Goal: Task Accomplishment & Management: Use online tool/utility

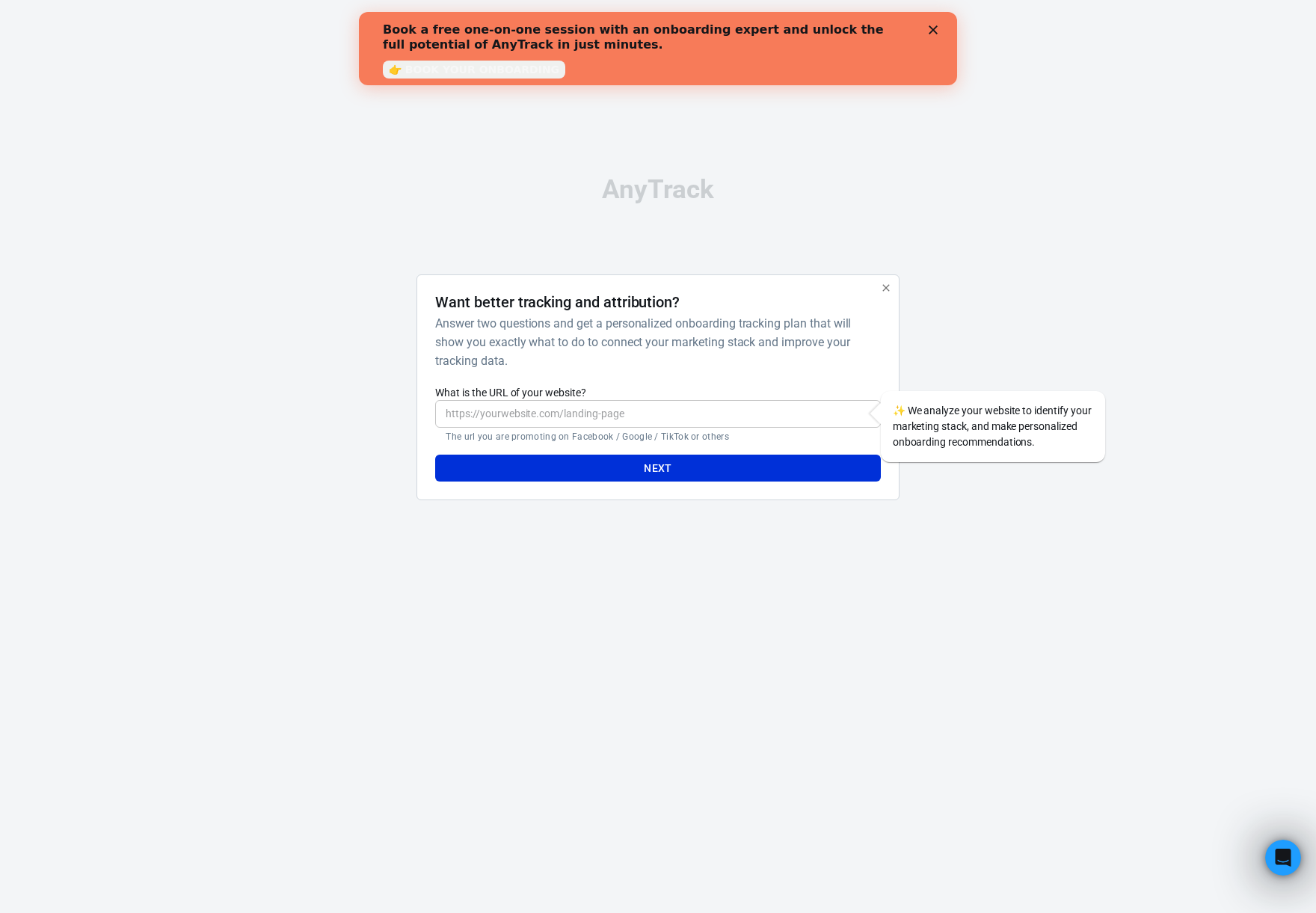
click at [645, 420] on input "What is the URL of your website?" at bounding box center [658, 413] width 445 height 27
paste input "[URL][DOMAIN_NAME]"
type input "[URL][DOMAIN_NAME]"
click at [750, 474] on button "Next" at bounding box center [658, 467] width 445 height 27
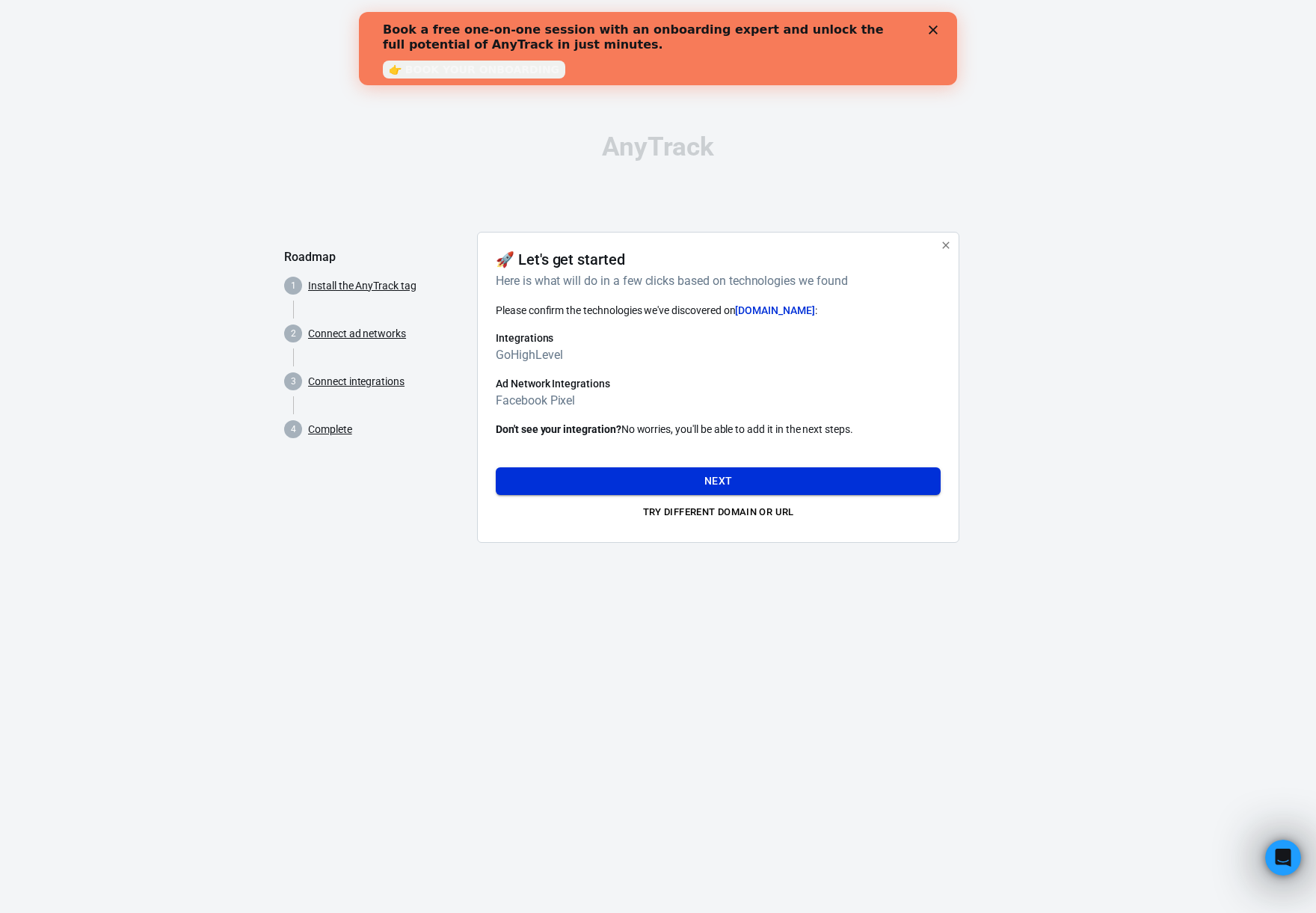
click at [724, 479] on button "Next" at bounding box center [718, 481] width 445 height 27
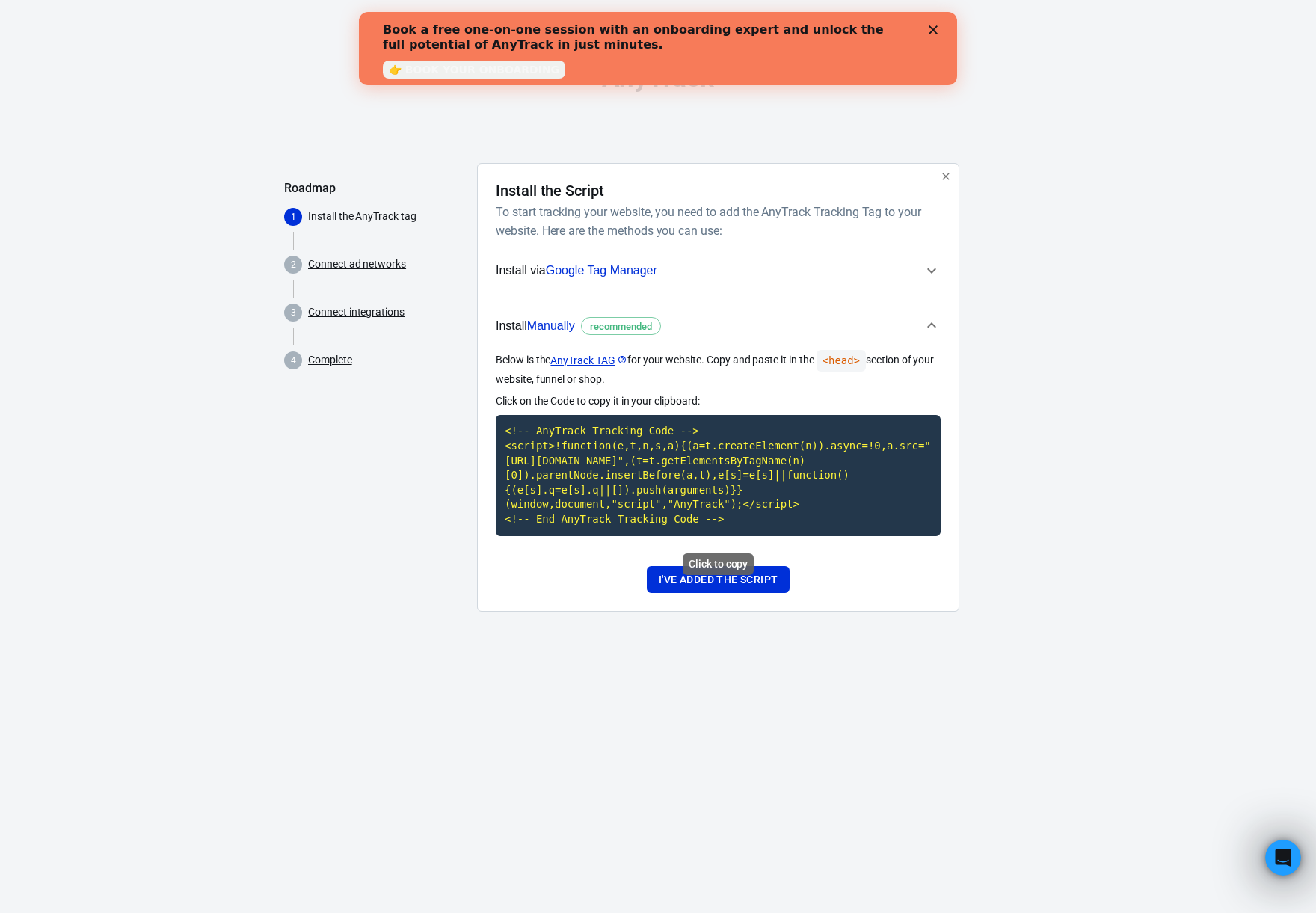
click at [709, 475] on code "<!-- AnyTrack Tracking Code --> <script>!function(e,t,n,s,a){(a=t.createElement…" at bounding box center [718, 475] width 445 height 120
click at [934, 30] on icon "Close" at bounding box center [934, 30] width 9 height 9
drag, startPoint x: 576, startPoint y: 18, endPoint x: 936, endPoint y: 31, distance: 360.2
click at [934, 30] on div "AnyTrack Roadmap 1 Install the AnyTrack tag 2 Connect ad networks 3 Connect int…" at bounding box center [658, 344] width 748 height 689
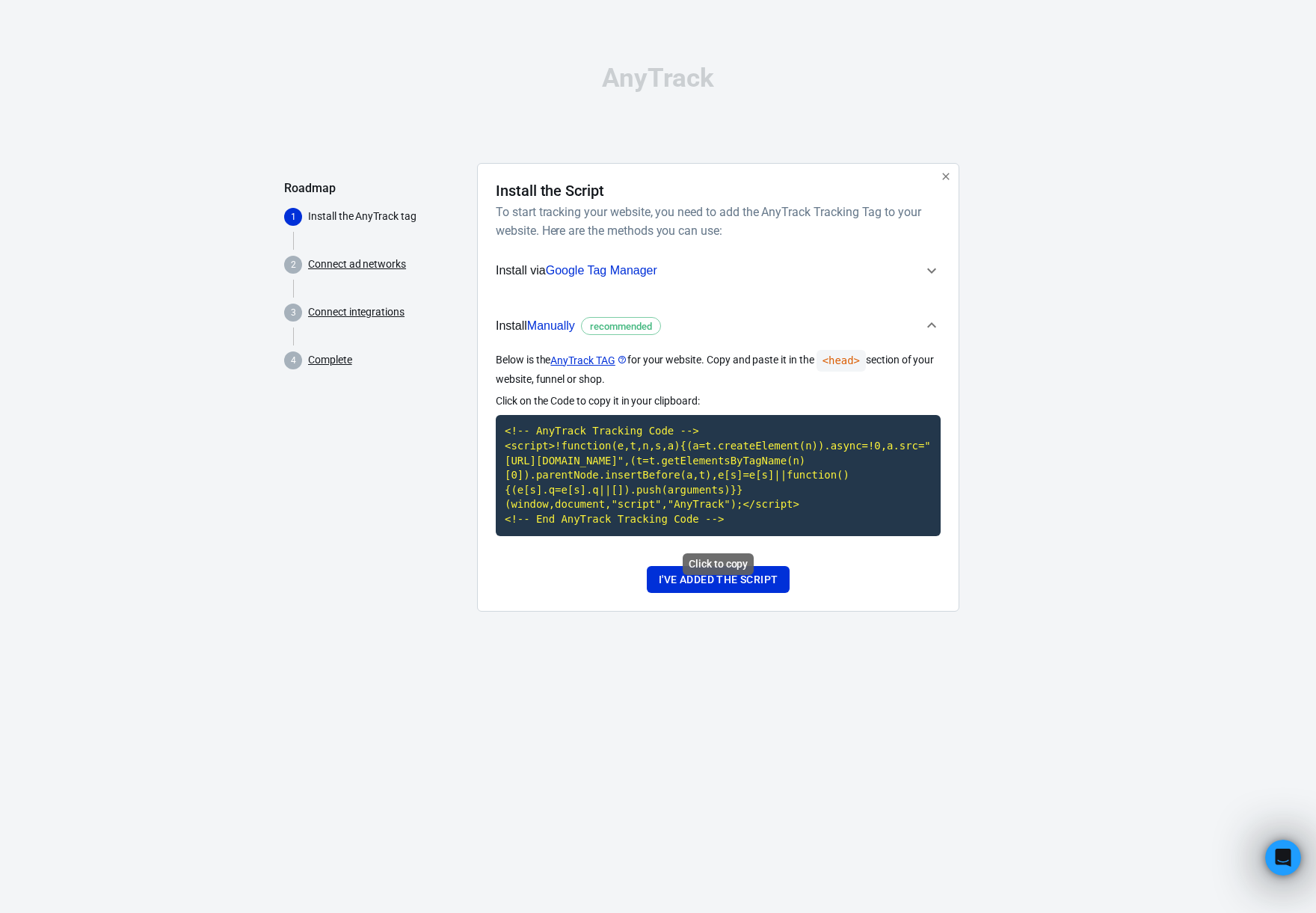
click at [719, 475] on code "<!-- AnyTrack Tracking Code --> <script>!function(e,t,n,s,a){(a=t.createElement…" at bounding box center [718, 475] width 445 height 120
click at [656, 464] on code "<!-- AnyTrack Tracking Code --> <script>!function(e,t,n,s,a){(a=t.createElement…" at bounding box center [718, 475] width 445 height 120
click at [740, 583] on button "I've added the script" at bounding box center [718, 579] width 142 height 27
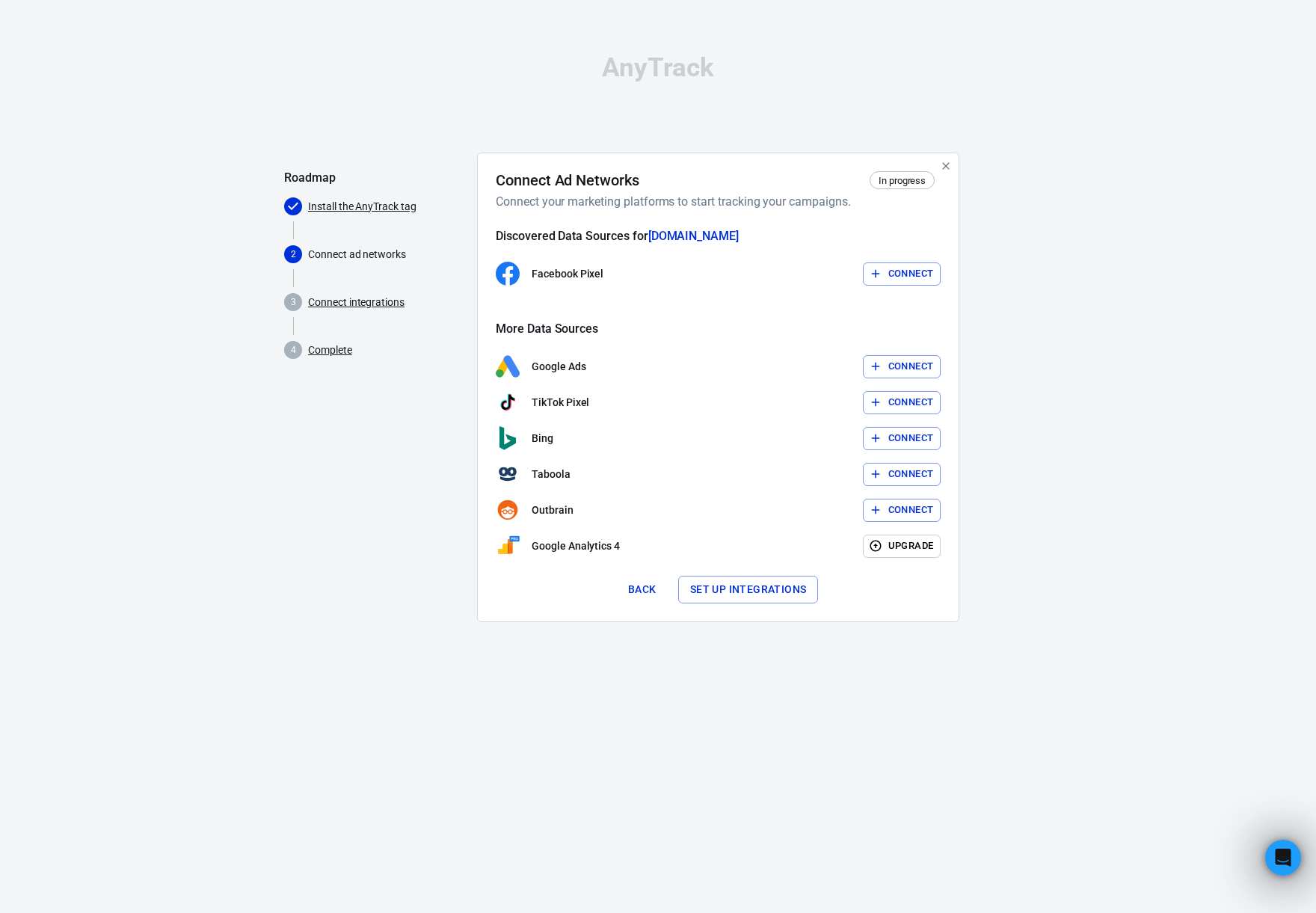
click at [367, 301] on link "Connect integrations" at bounding box center [357, 302] width 97 height 16
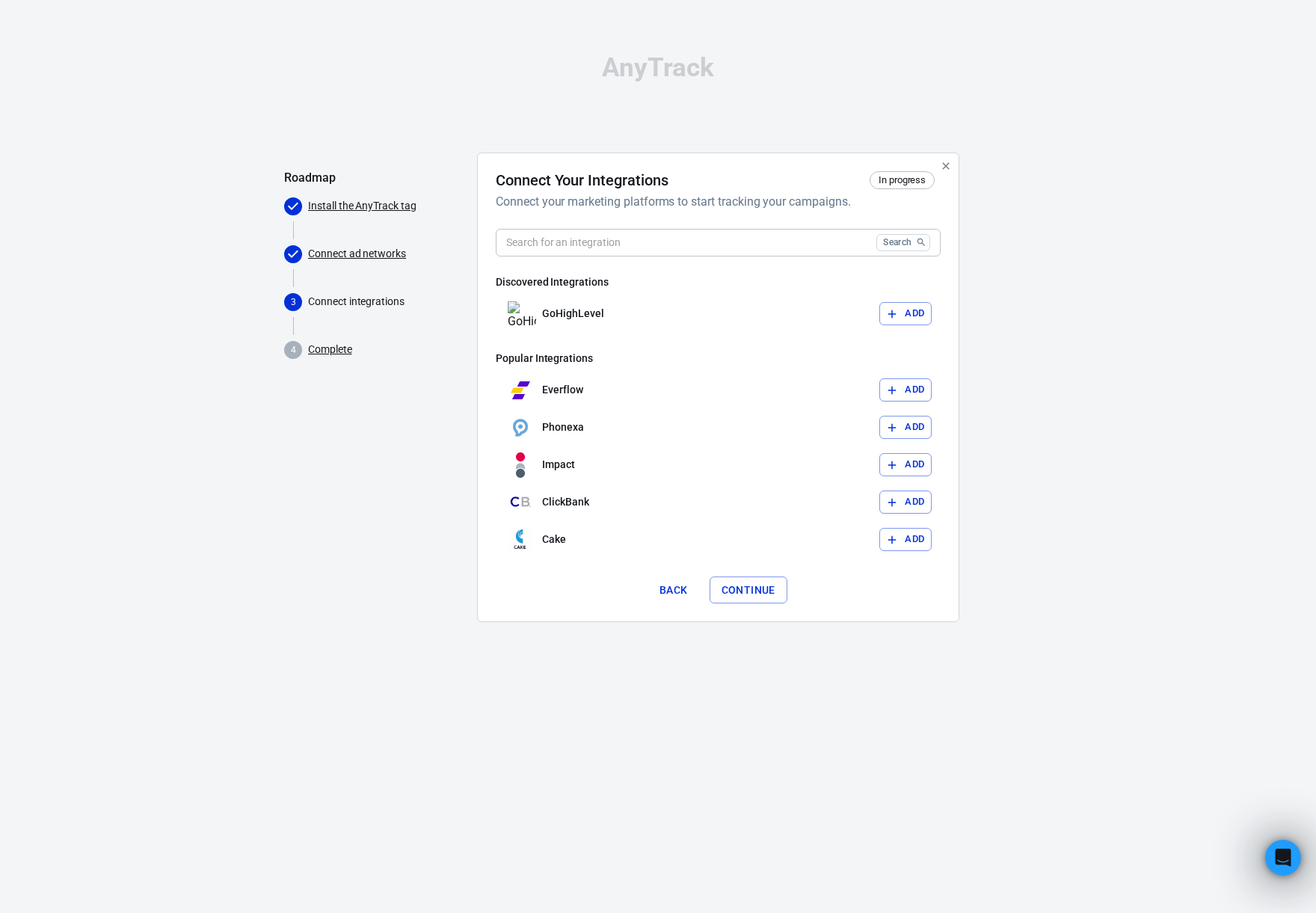
click at [352, 253] on link "Connect ad networks" at bounding box center [357, 254] width 98 height 16
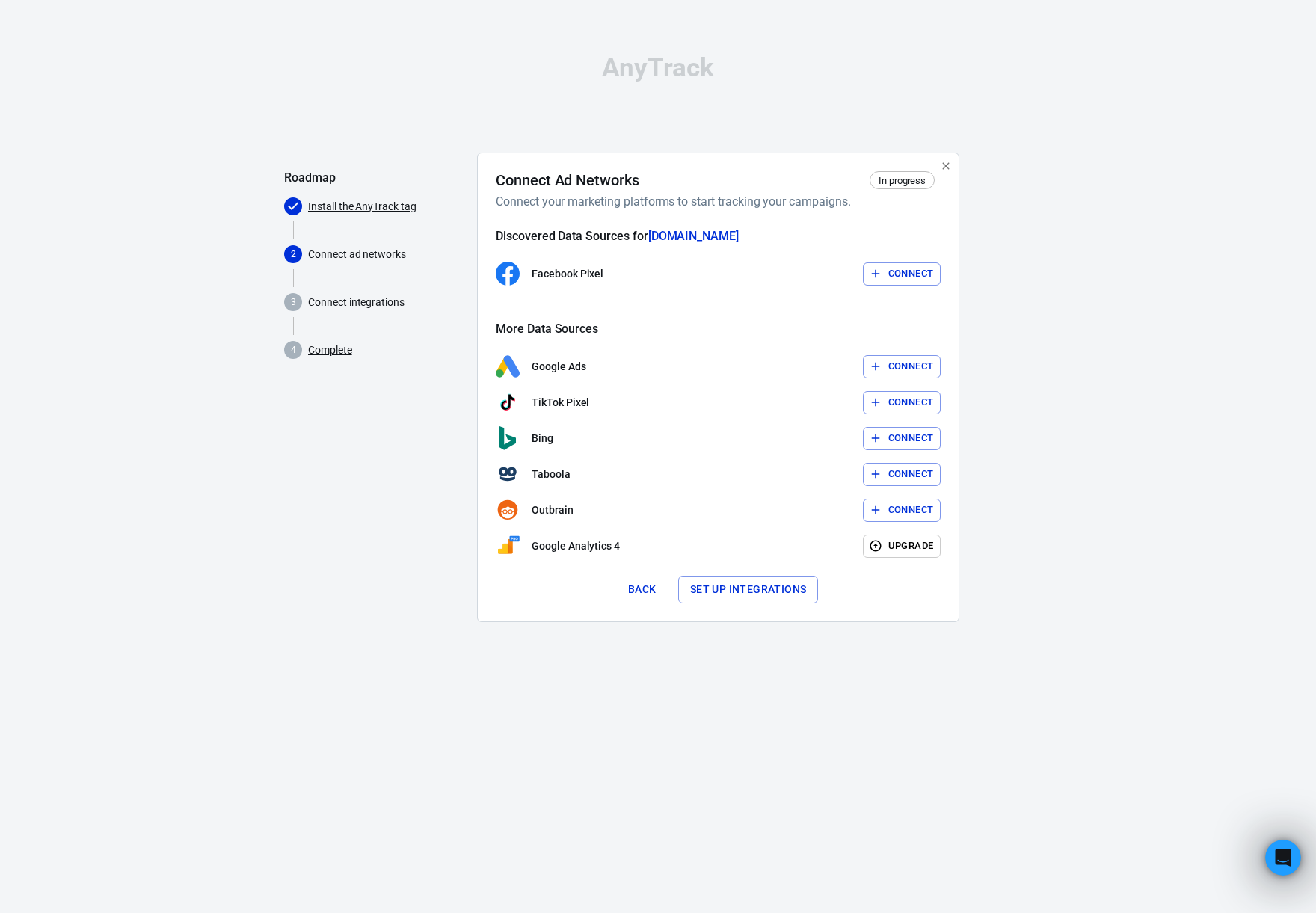
click at [359, 212] on link "Install the AnyTrack tag" at bounding box center [362, 207] width 108 height 16
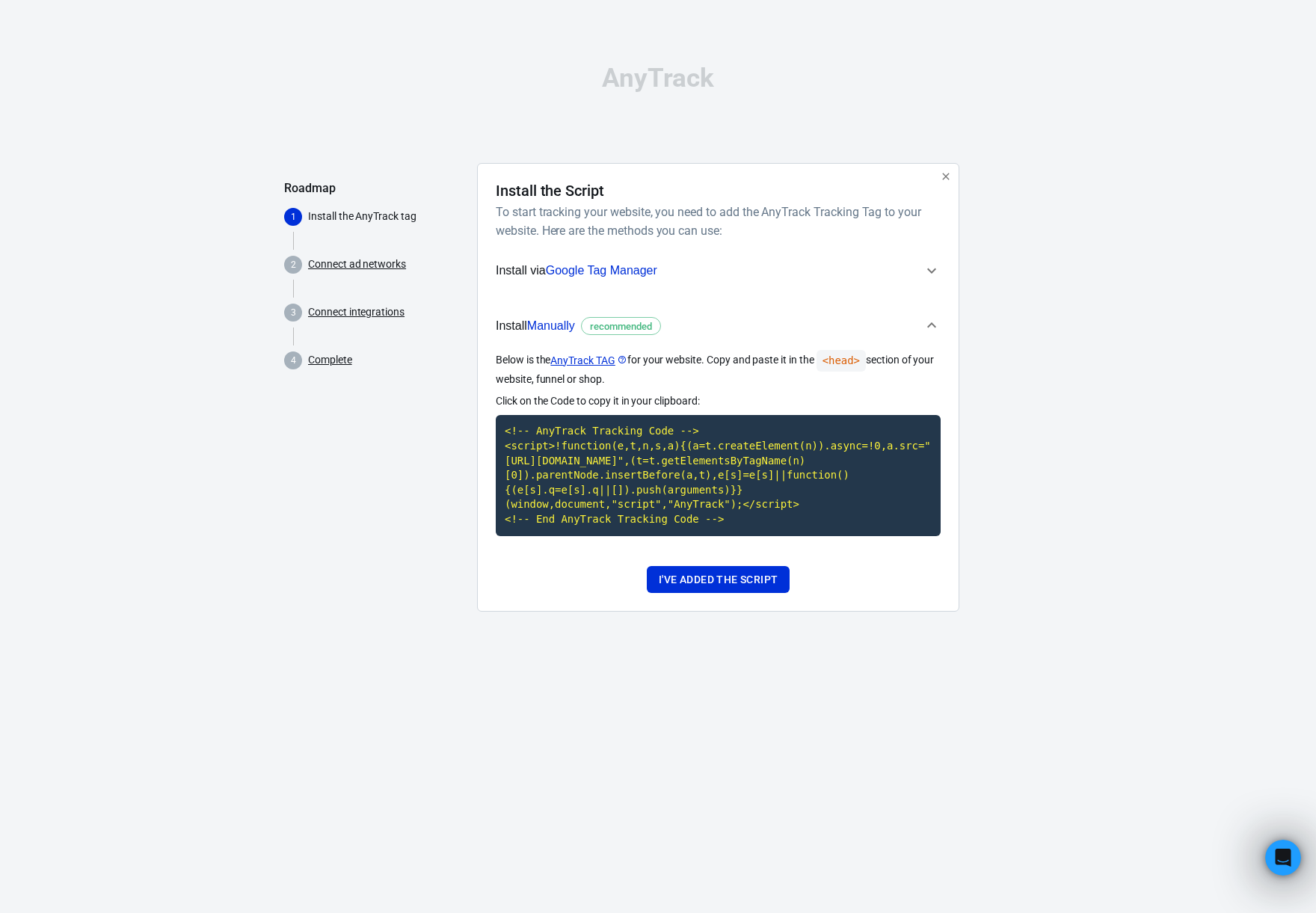
click at [359, 298] on span "3 Connect integrations" at bounding box center [374, 313] width 181 height 30
click at [376, 304] on link "Connect integrations" at bounding box center [357, 312] width 97 height 16
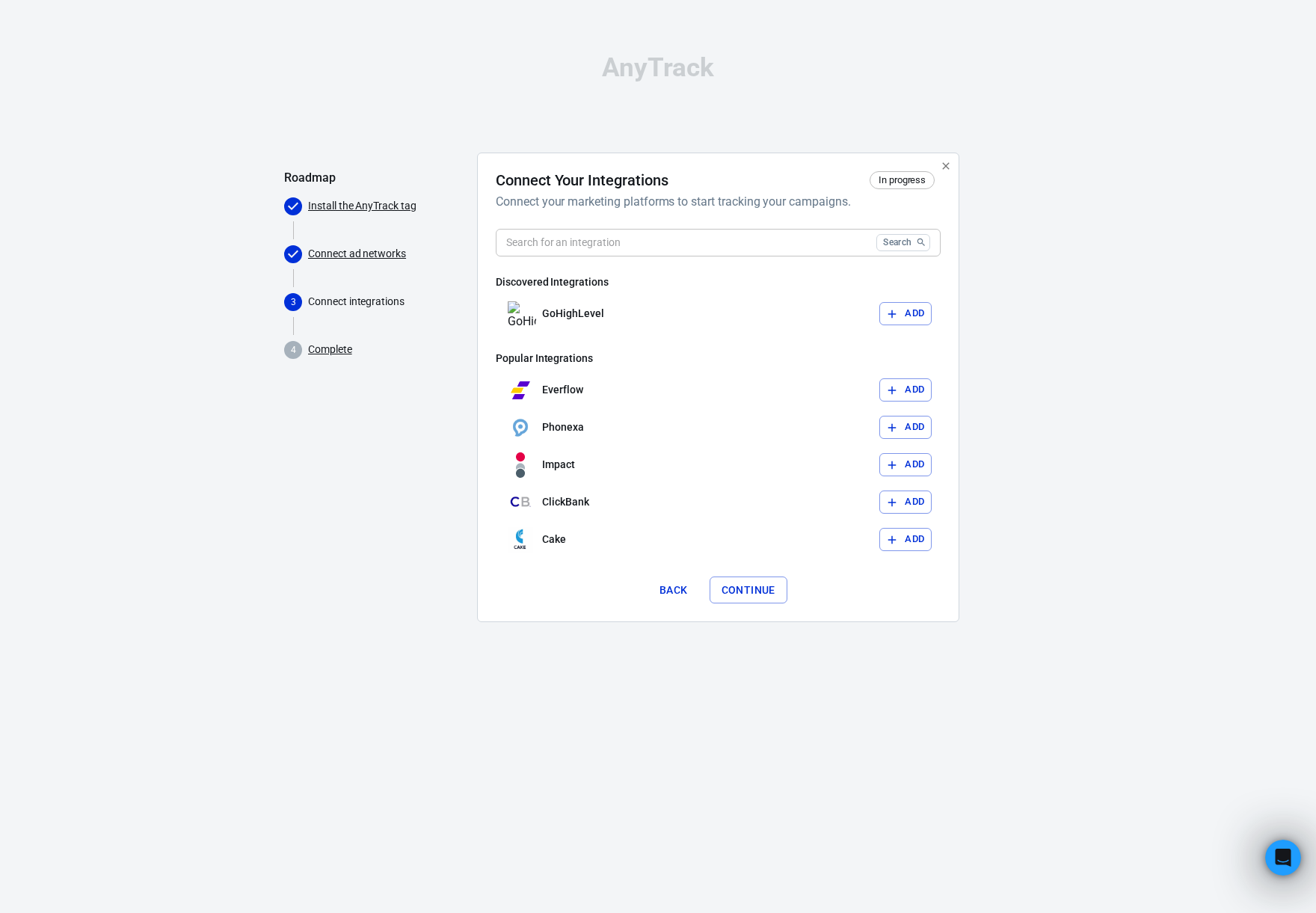
click at [571, 237] on input "text" at bounding box center [683, 242] width 374 height 27
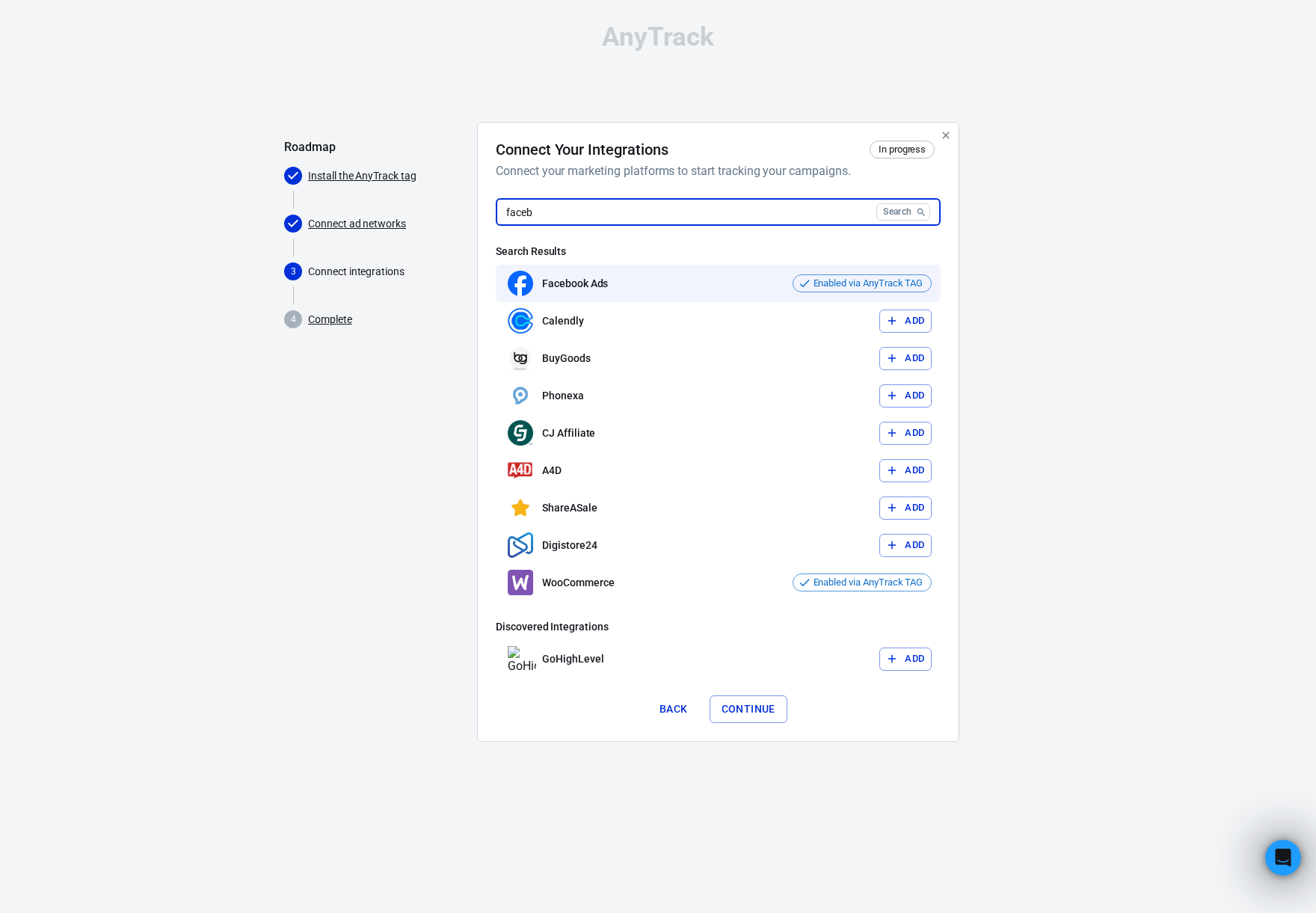
click at [591, 283] on p "Facebook Ads" at bounding box center [575, 284] width 66 height 16
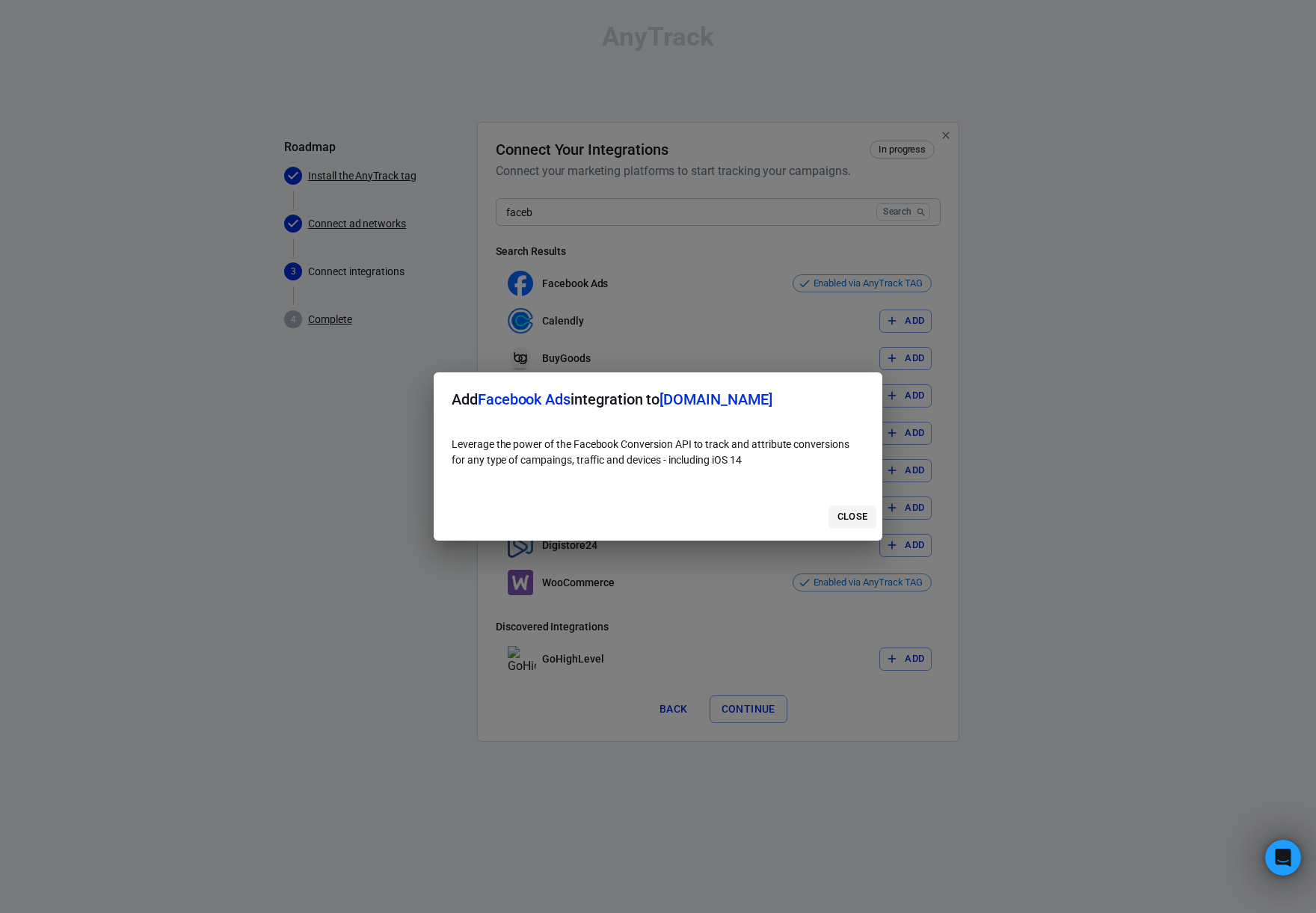
click at [847, 507] on button "Close" at bounding box center [853, 517] width 47 height 23
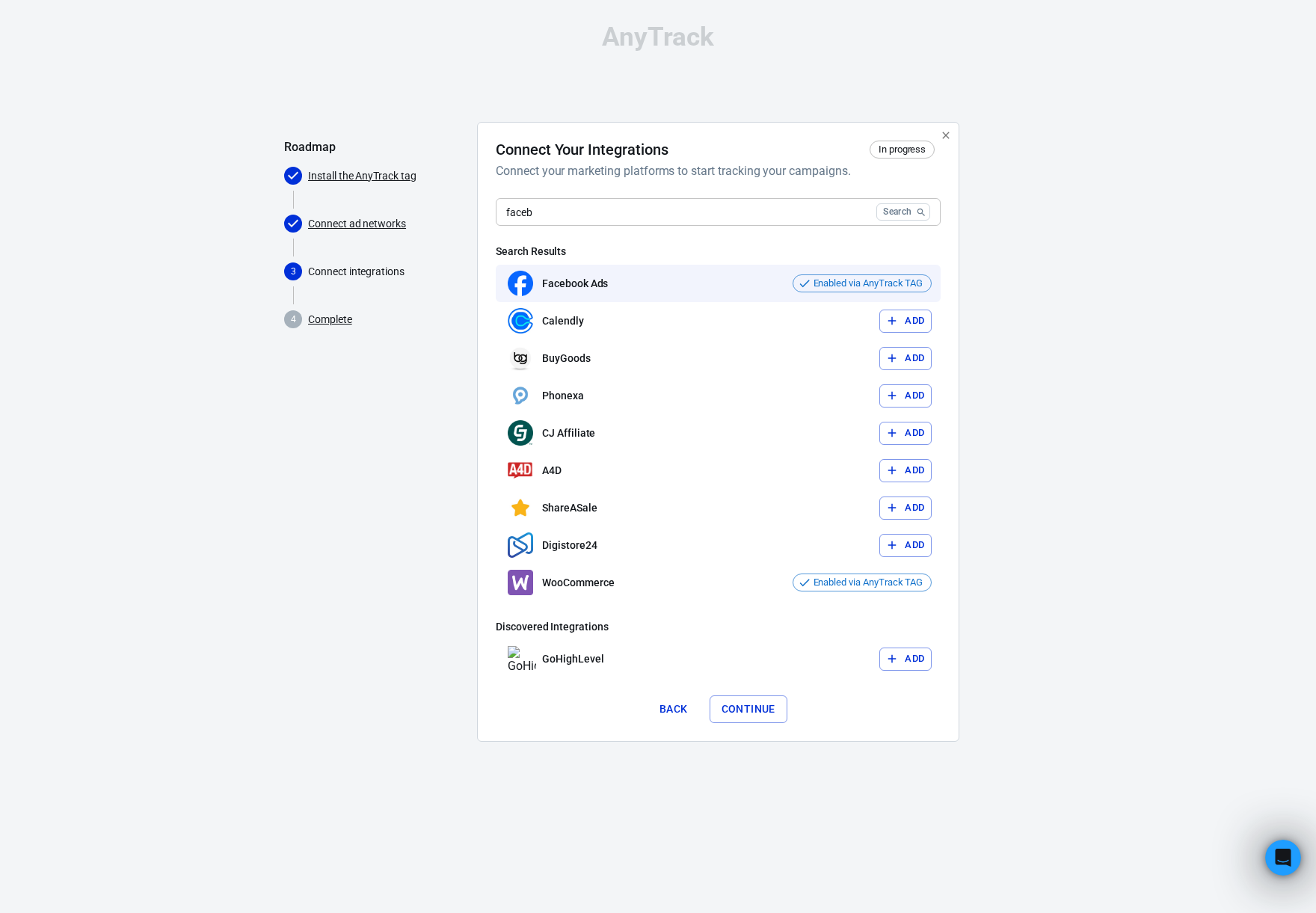
click at [831, 284] on span "Enabled via AnyTrack TAG" at bounding box center [869, 283] width 120 height 15
drag, startPoint x: 612, startPoint y: 228, endPoint x: 600, endPoint y: 213, distance: 19.2
click at [611, 228] on div "faceb Search ​ Search Results Facebook Ads Enabled via AnyTrack TAG Calendly Ad…" at bounding box center [718, 437] width 445 height 479
click at [599, 211] on input "faceb" at bounding box center [683, 211] width 374 height 27
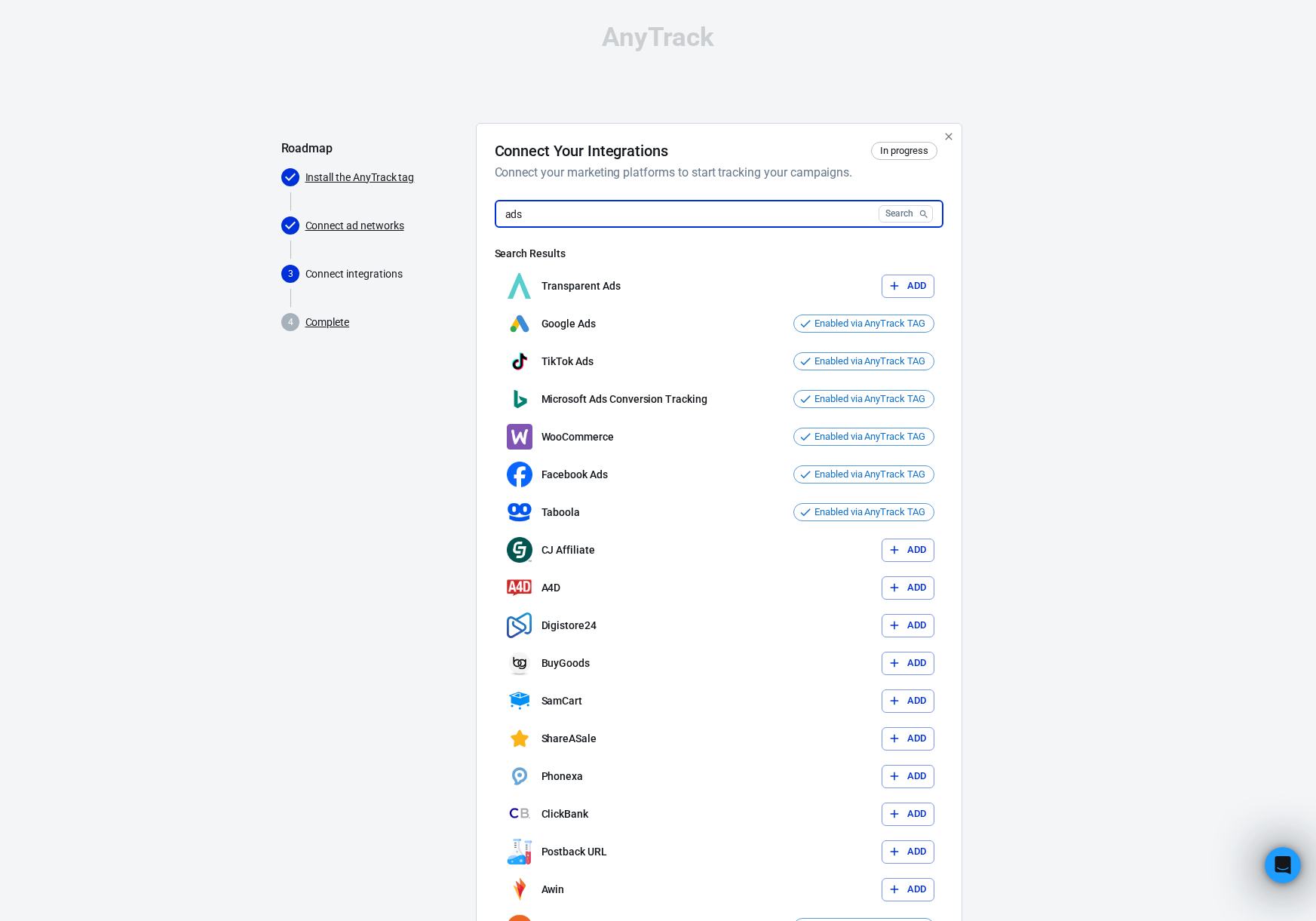
type input "ads"
click at [329, 319] on link "Complete" at bounding box center [328, 323] width 44 height 16
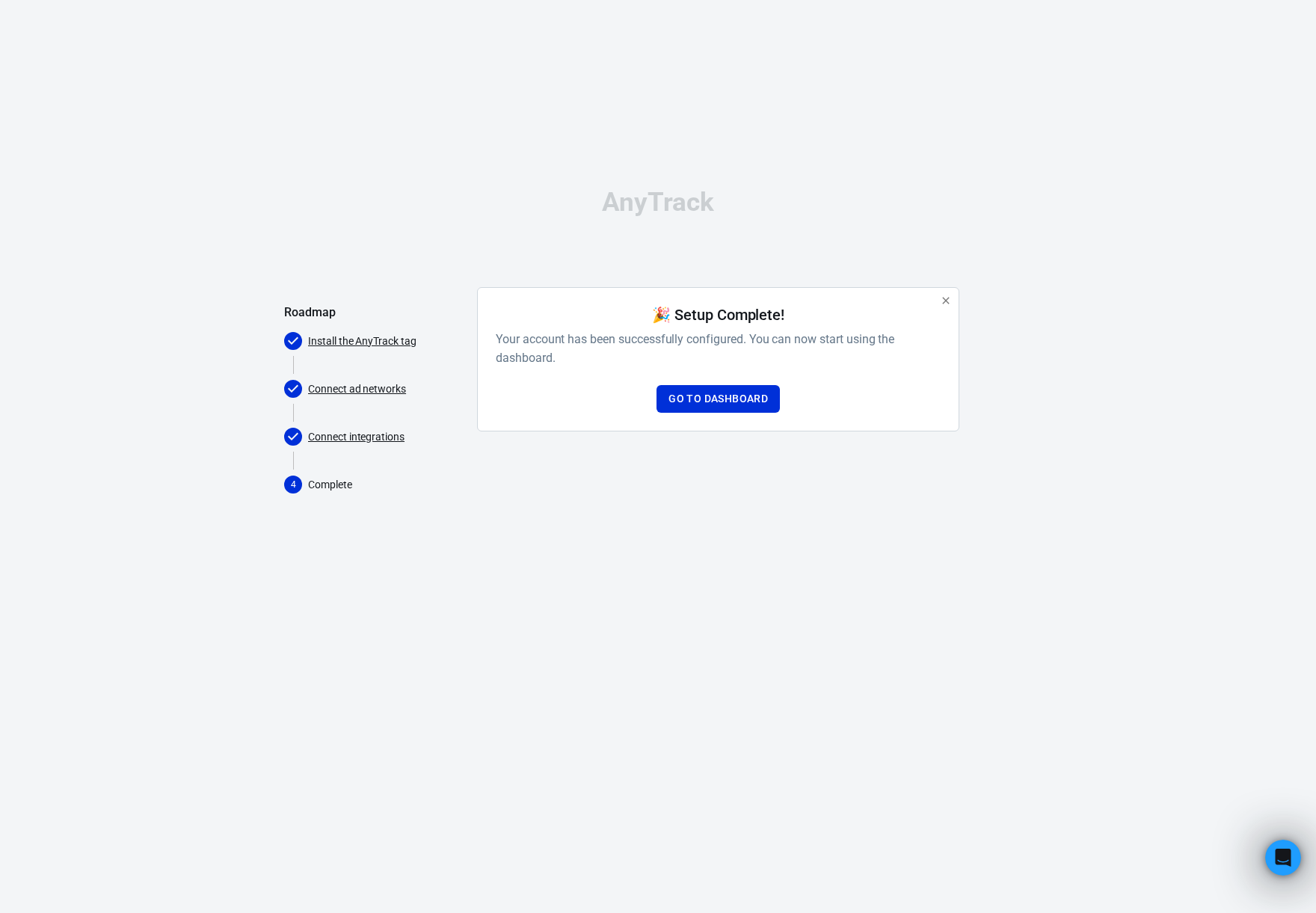
click at [392, 394] on link "Connect ad networks" at bounding box center [357, 389] width 98 height 16
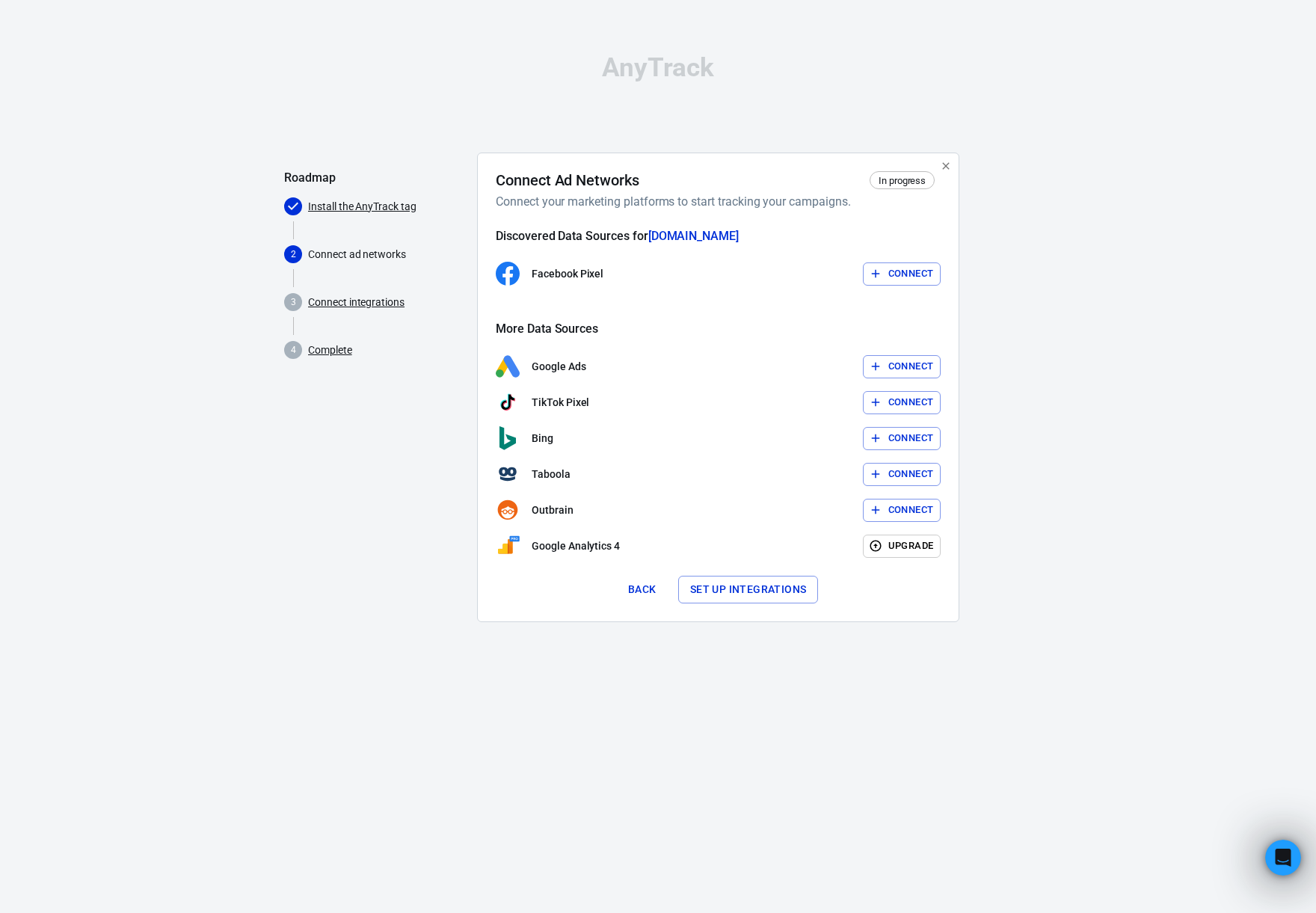
click at [331, 200] on link "Install the AnyTrack tag" at bounding box center [362, 207] width 108 height 16
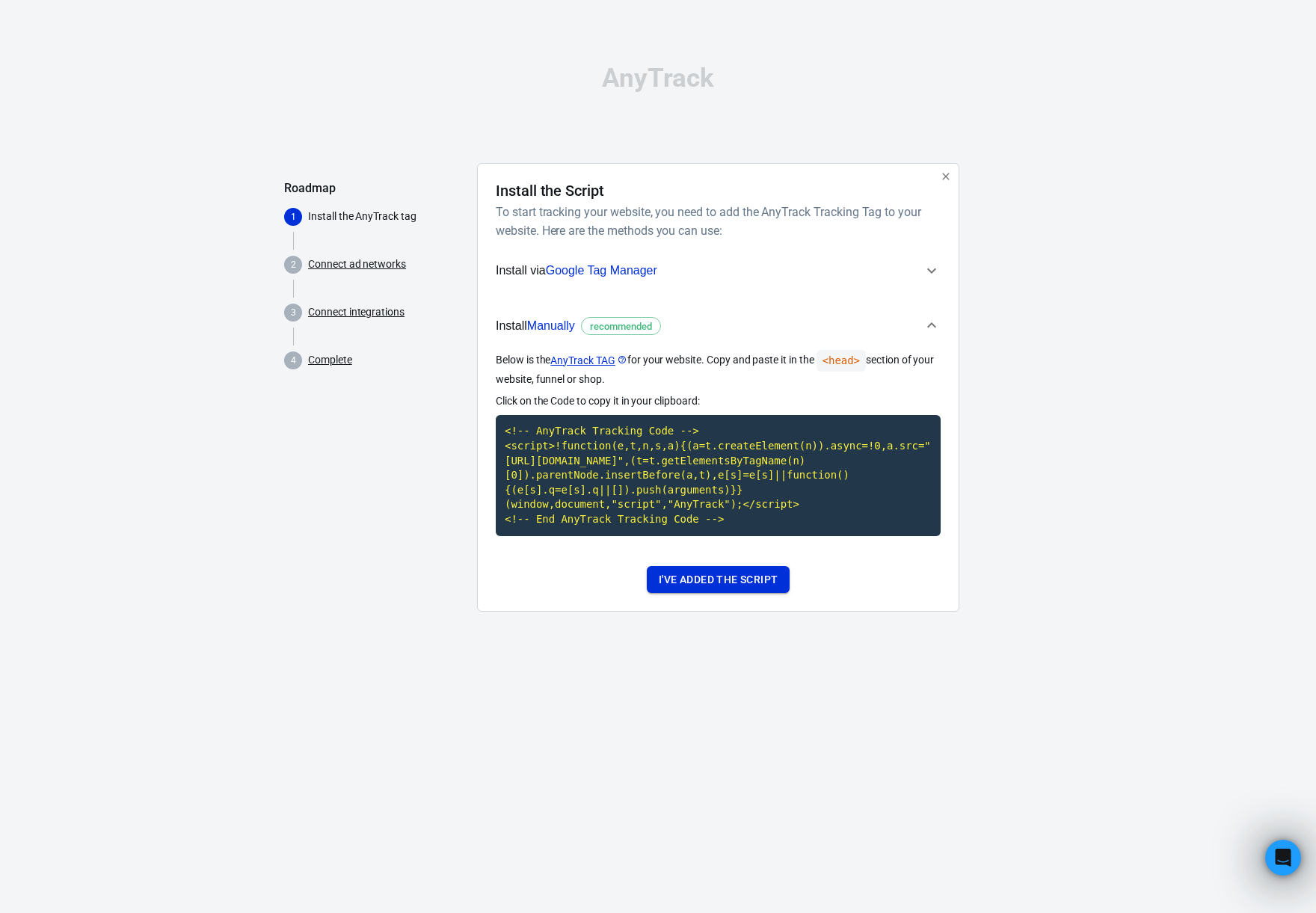
click at [689, 579] on button "I've added the script" at bounding box center [718, 579] width 142 height 27
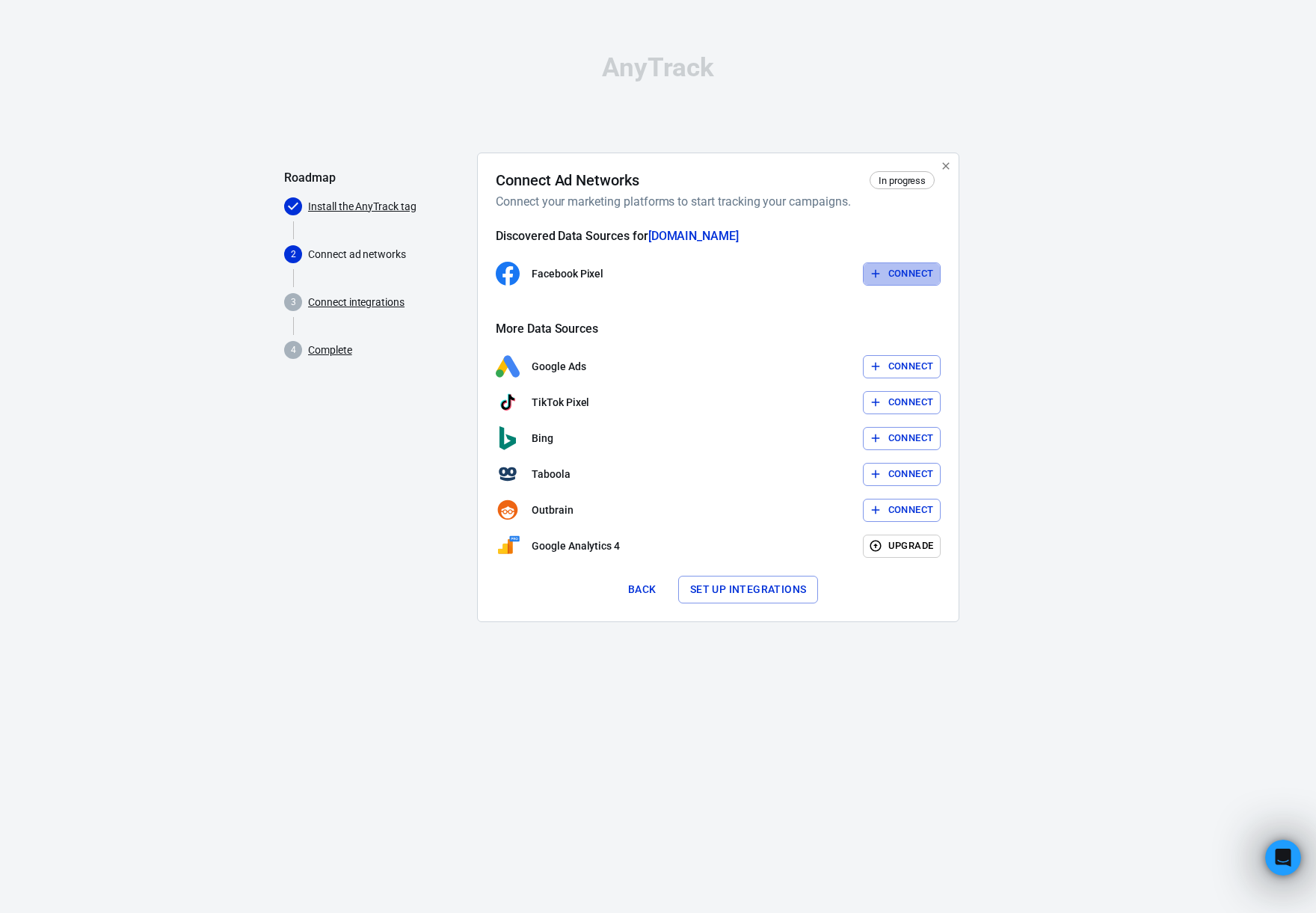
click at [891, 268] on button "Connect" at bounding box center [902, 274] width 78 height 23
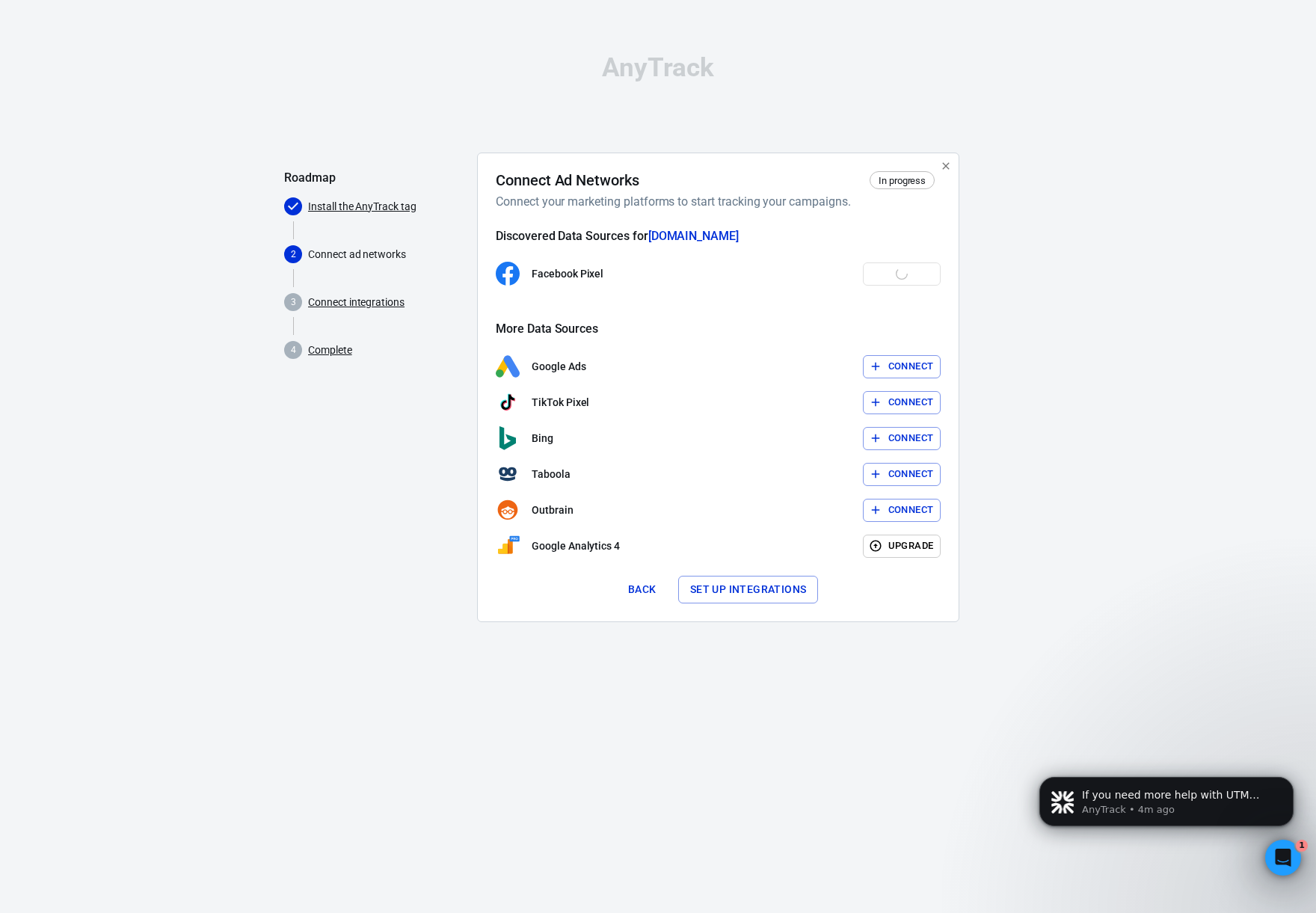
click at [377, 255] on p "Connect ad networks" at bounding box center [387, 255] width 157 height 16
click at [910, 275] on div "Facebook Pixel Connect" at bounding box center [718, 273] width 445 height 24
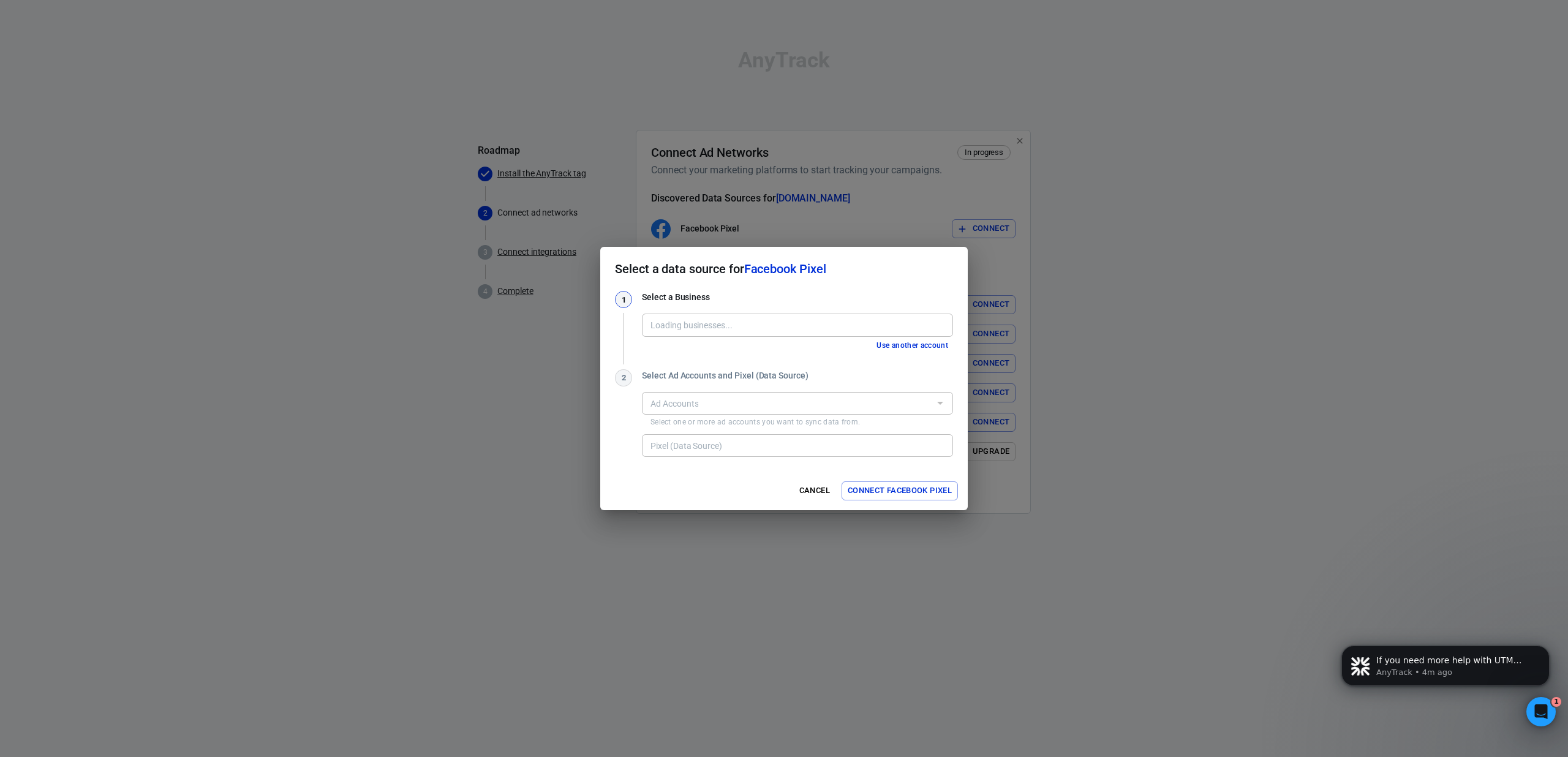
type input "Rocket App [270457752197167]"
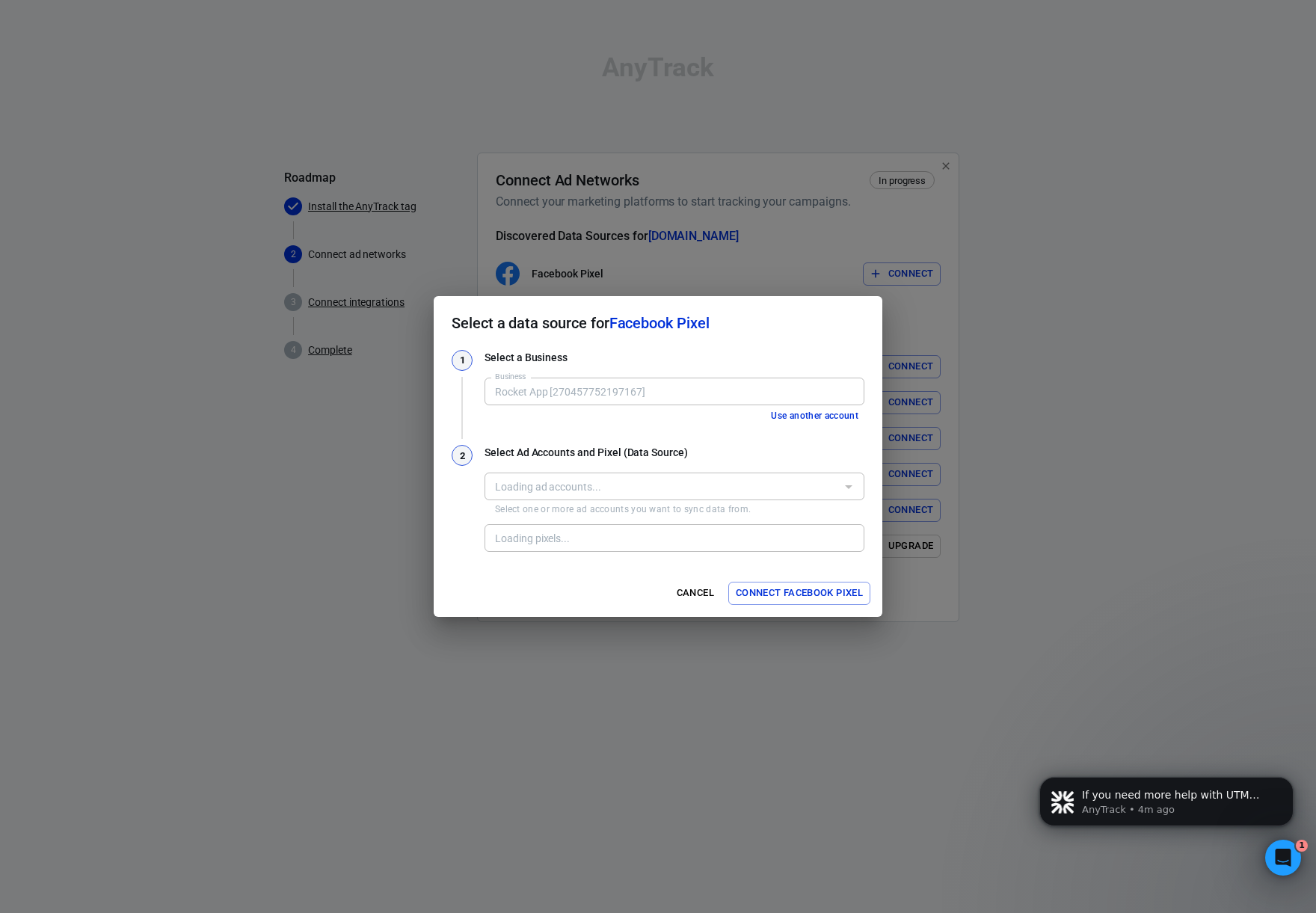
click at [589, 402] on div "Rocket App [270457752197167] Business" at bounding box center [674, 391] width 380 height 27
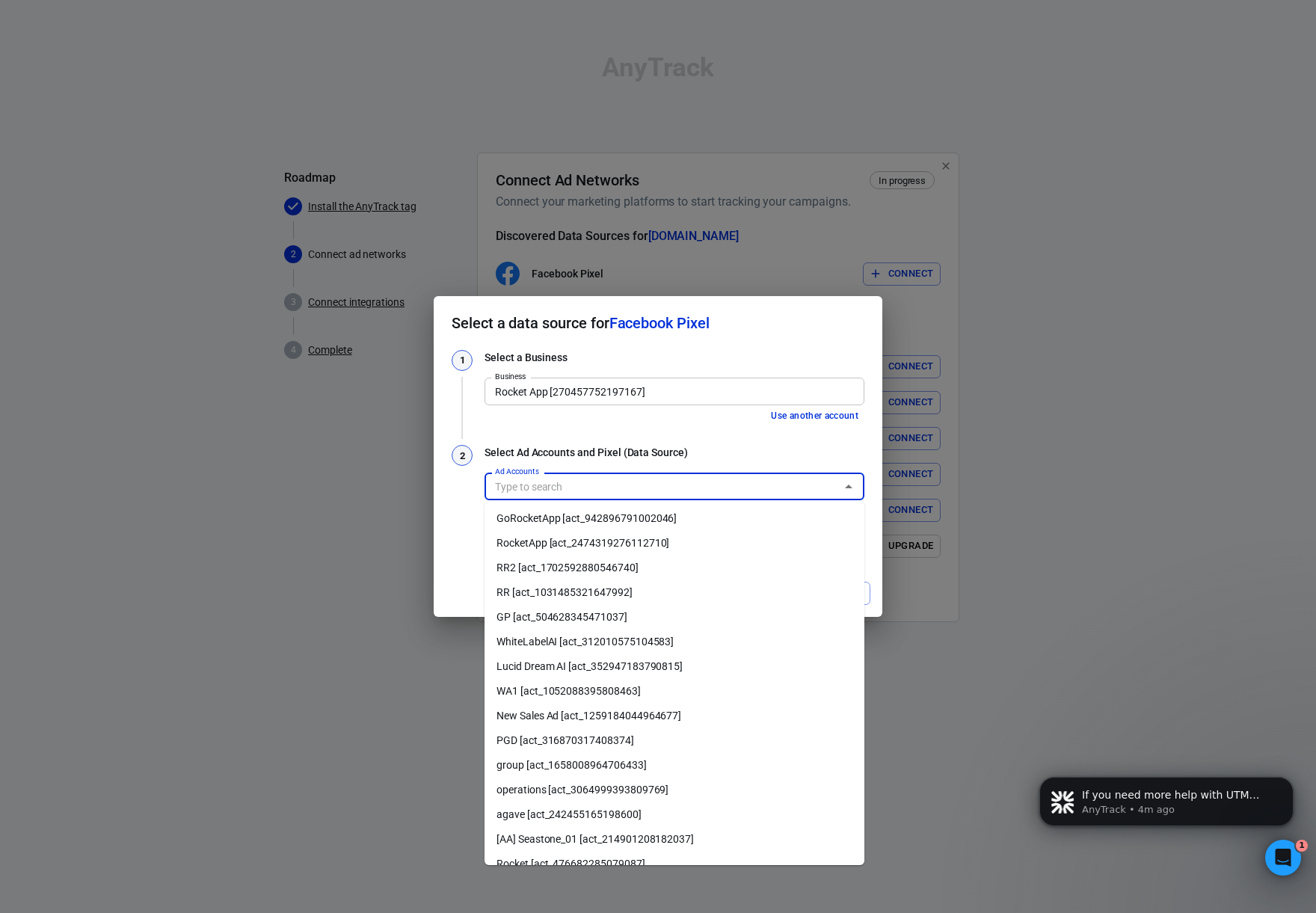
click at [576, 483] on input "Ad Accounts" at bounding box center [662, 486] width 346 height 18
click at [604, 543] on li "RocketApp [act_2474319276112710]" at bounding box center [674, 543] width 380 height 25
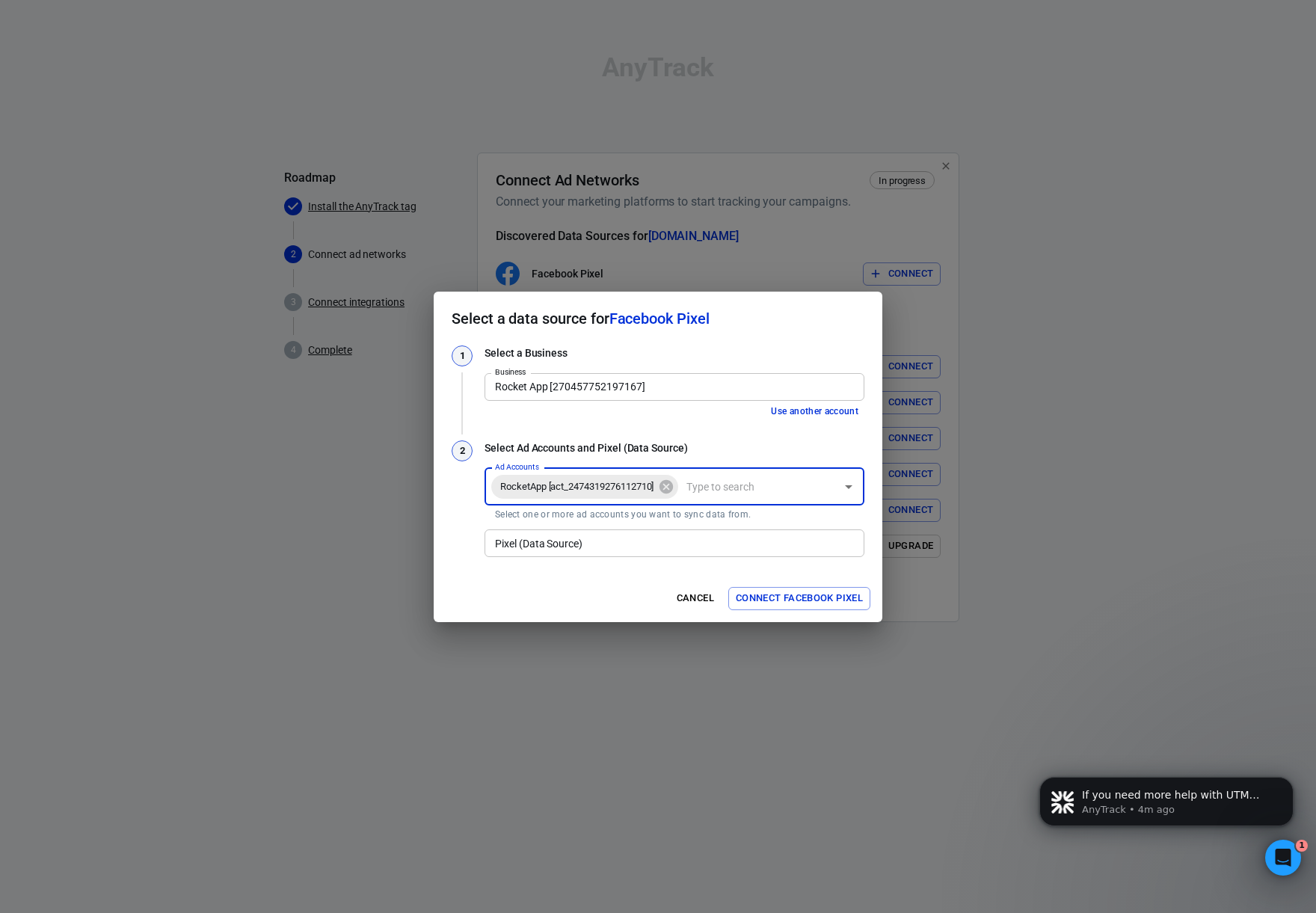
click at [656, 538] on input "Pixel (Data Source)" at bounding box center [673, 542] width 368 height 18
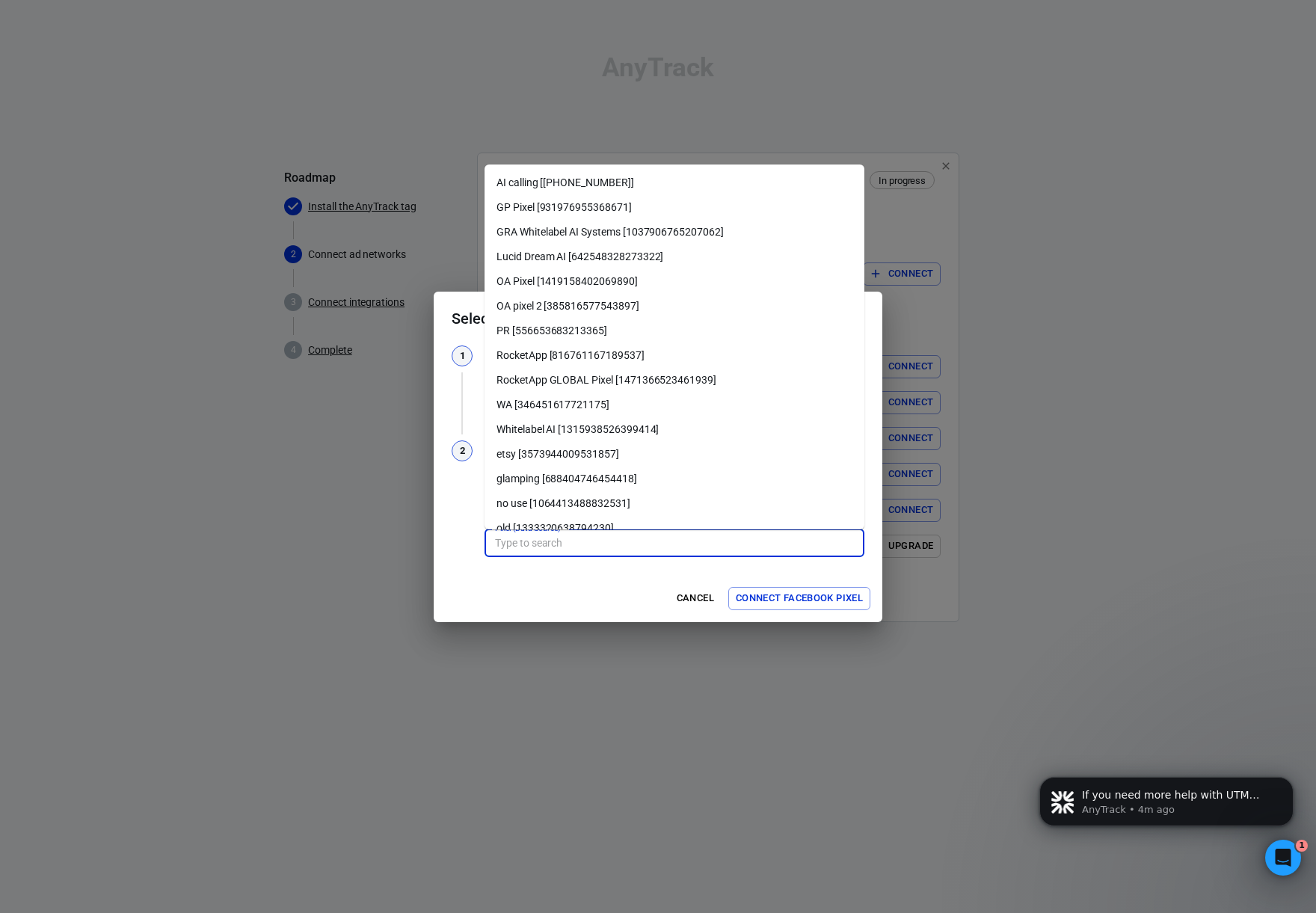
click at [594, 235] on li "GRA Whitelabel AI Systems [1037906765207062]" at bounding box center [674, 232] width 380 height 25
type input "GRA Whitelabel AI Systems [1037906765207062]"
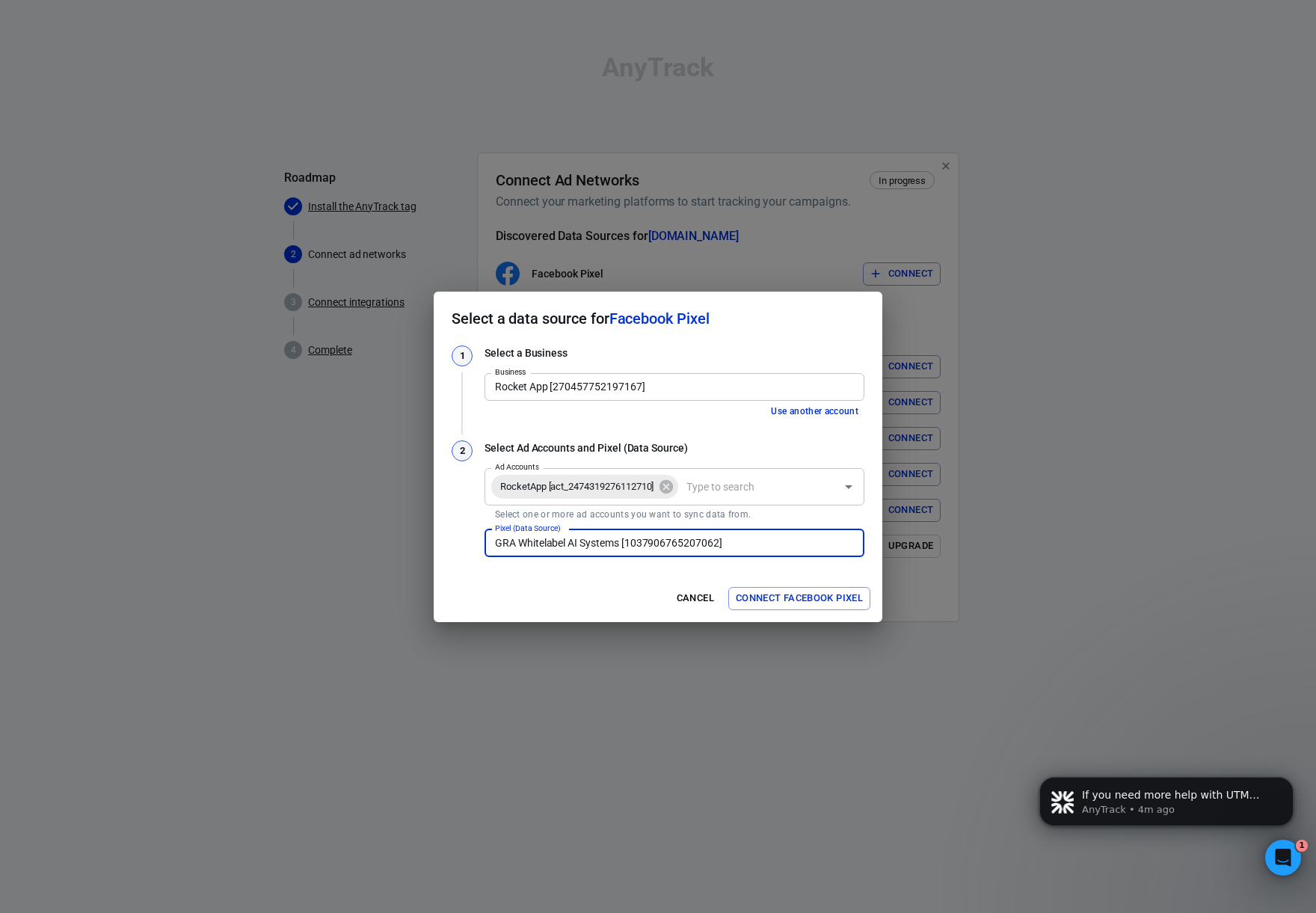
click at [731, 486] on input "Ad Accounts" at bounding box center [758, 486] width 155 height 18
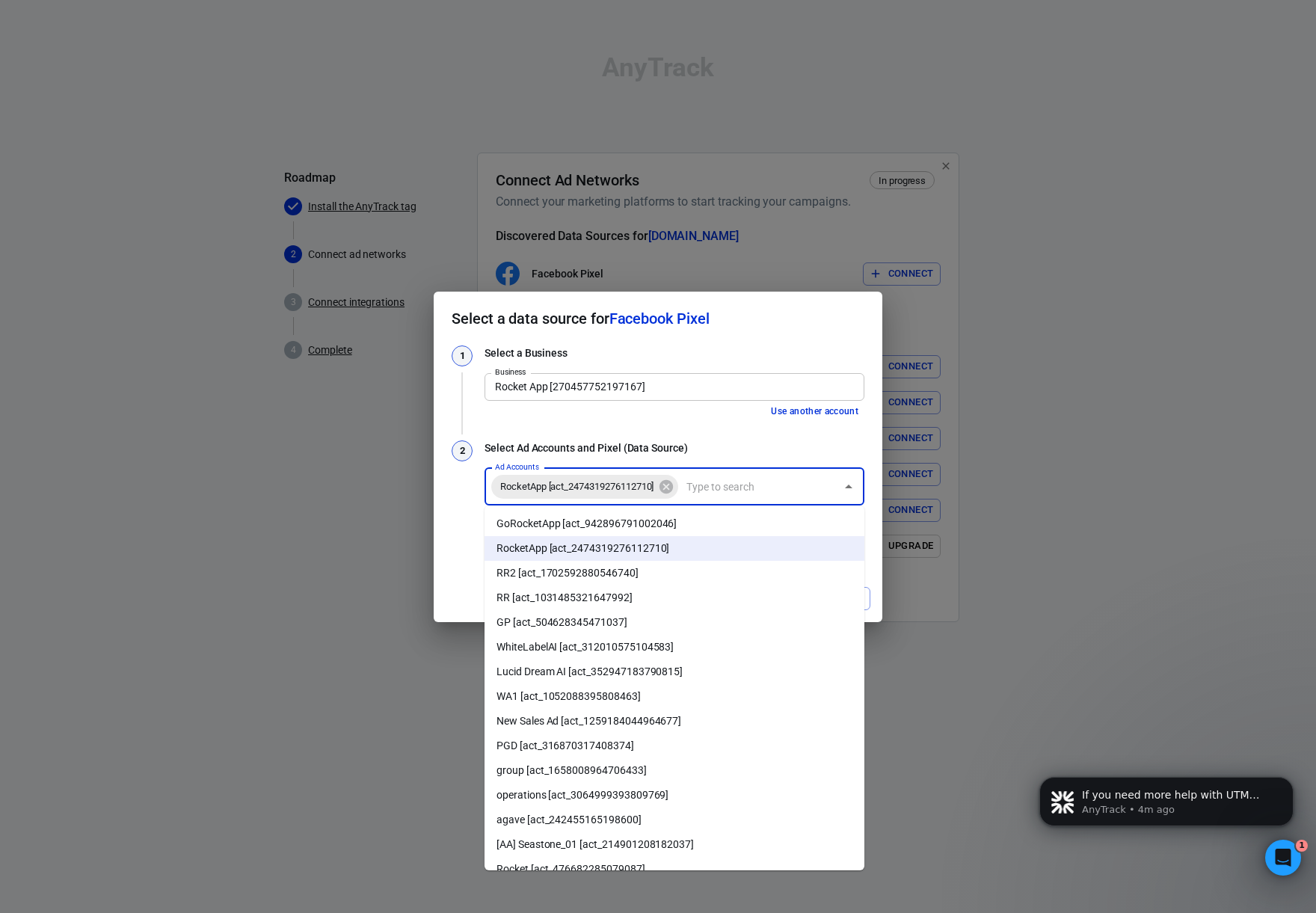
click at [463, 529] on div "2" at bounding box center [462, 500] width 21 height 120
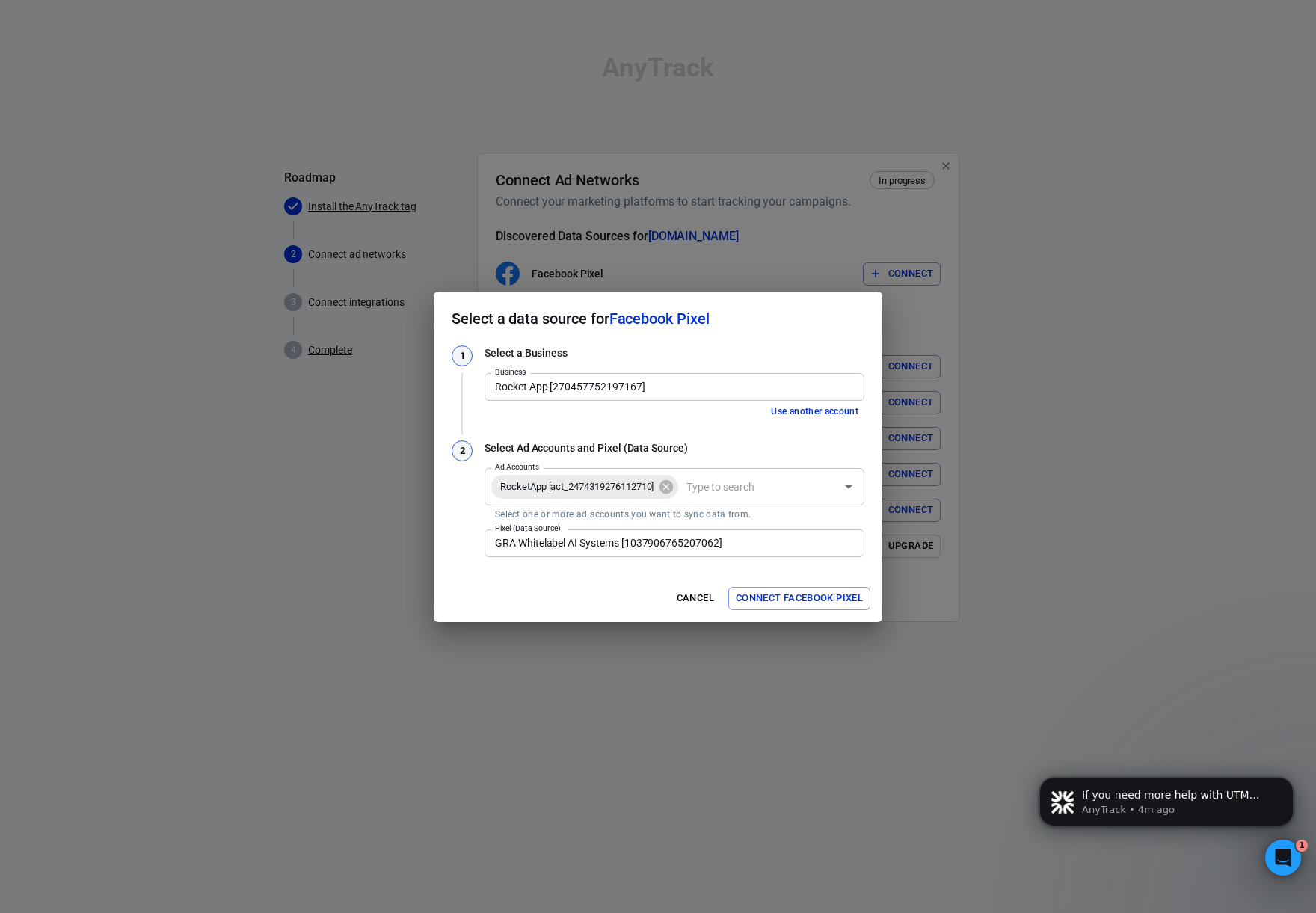
click at [753, 492] on input "Ad Accounts" at bounding box center [758, 486] width 155 height 18
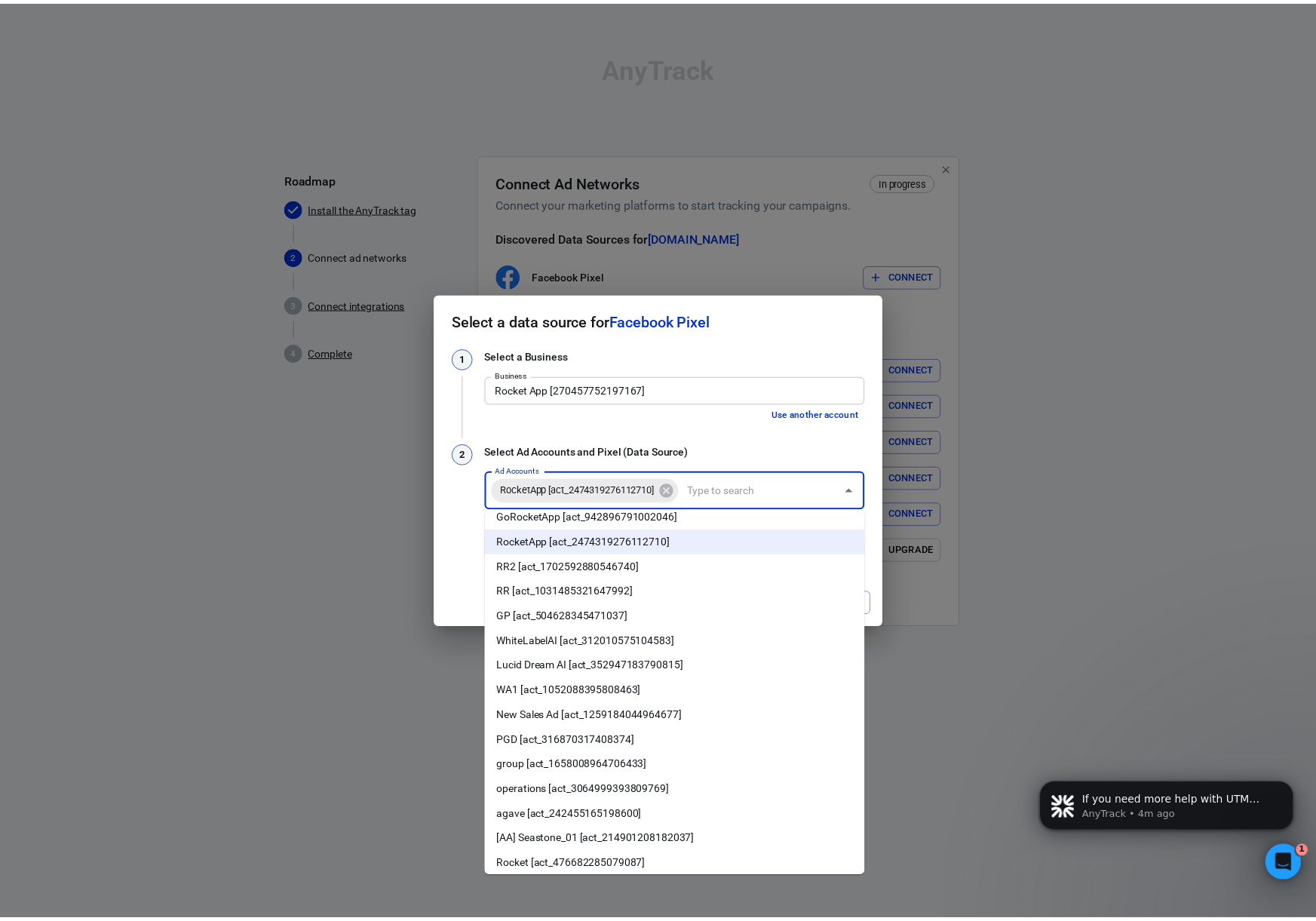
scroll to position [18, 0]
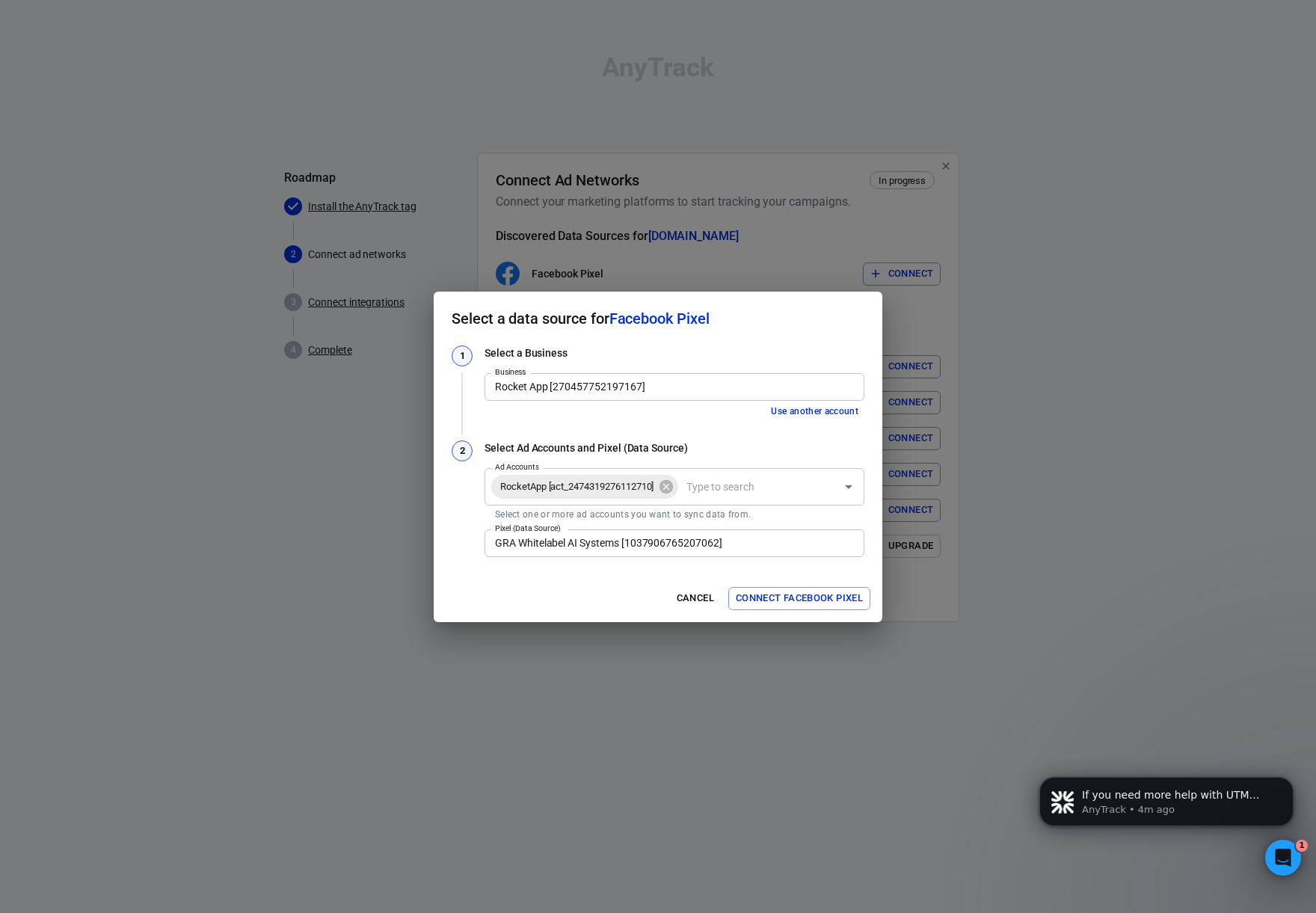
drag, startPoint x: 459, startPoint y: 522, endPoint x: 476, endPoint y: 523, distance: 17.0
click at [459, 522] on div "2" at bounding box center [462, 500] width 21 height 120
click at [802, 597] on button "Connect Facebook Pixel" at bounding box center [800, 598] width 142 height 23
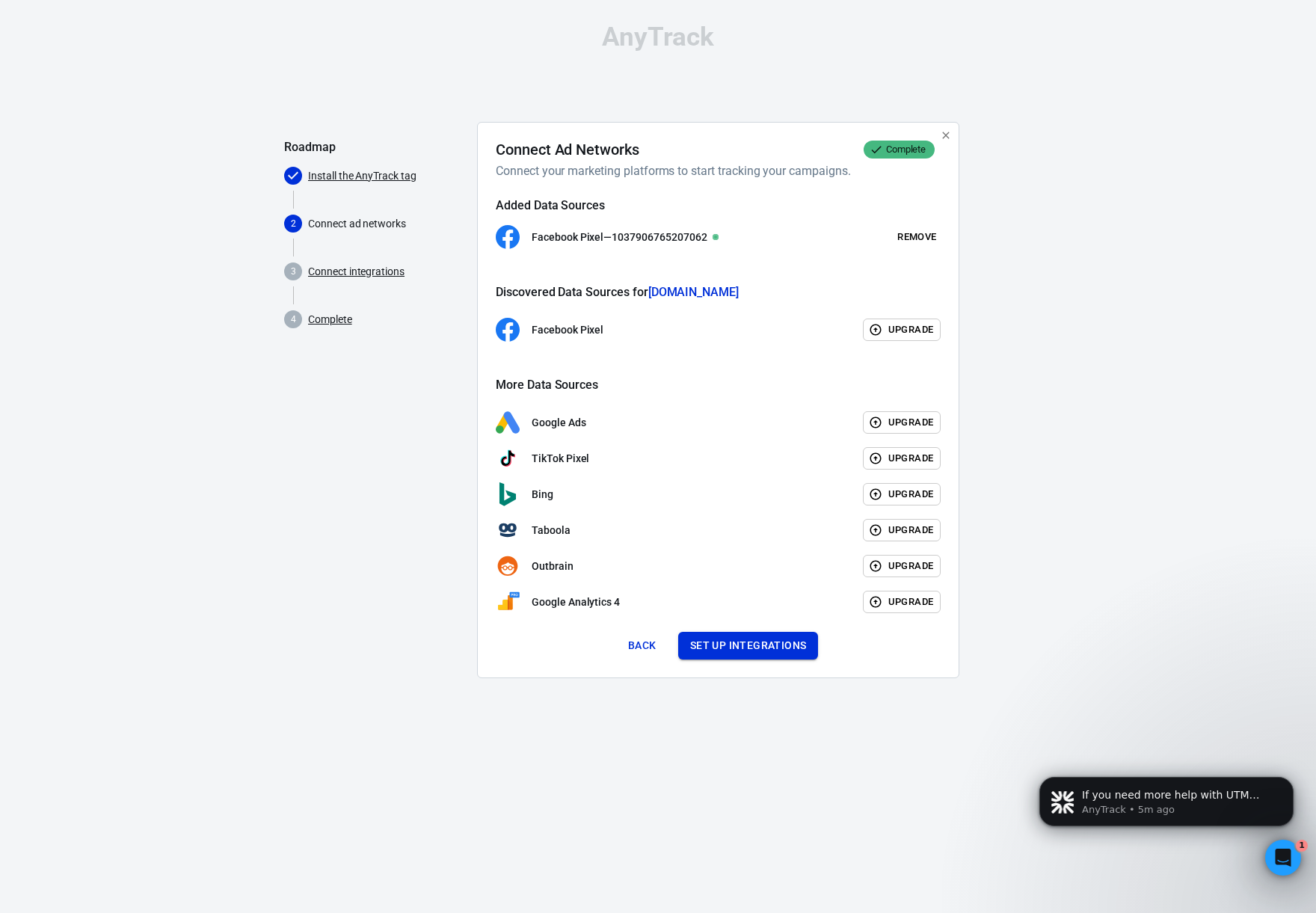
click at [715, 649] on button "Set up integrations" at bounding box center [749, 645] width 141 height 27
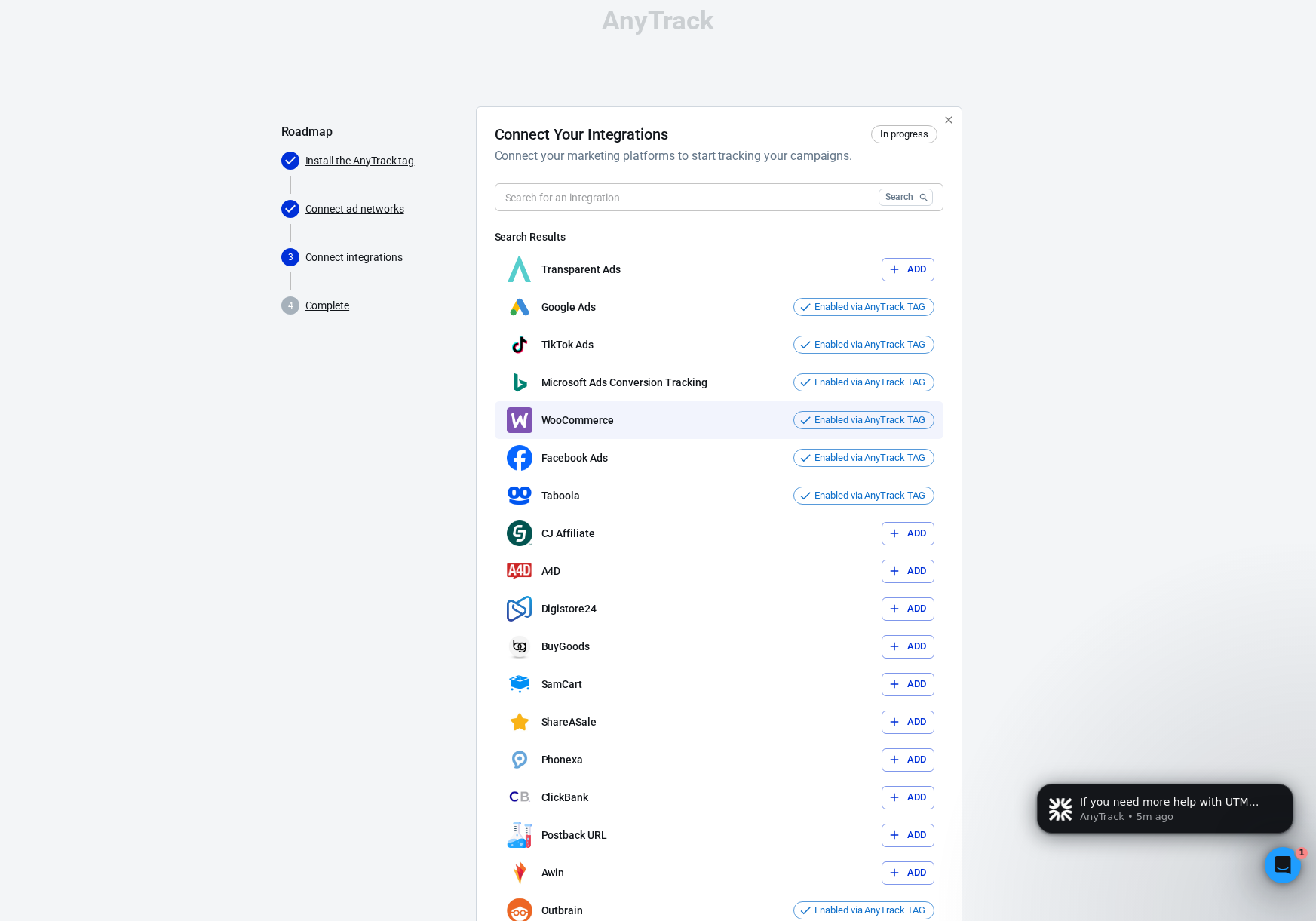
scroll to position [16, 0]
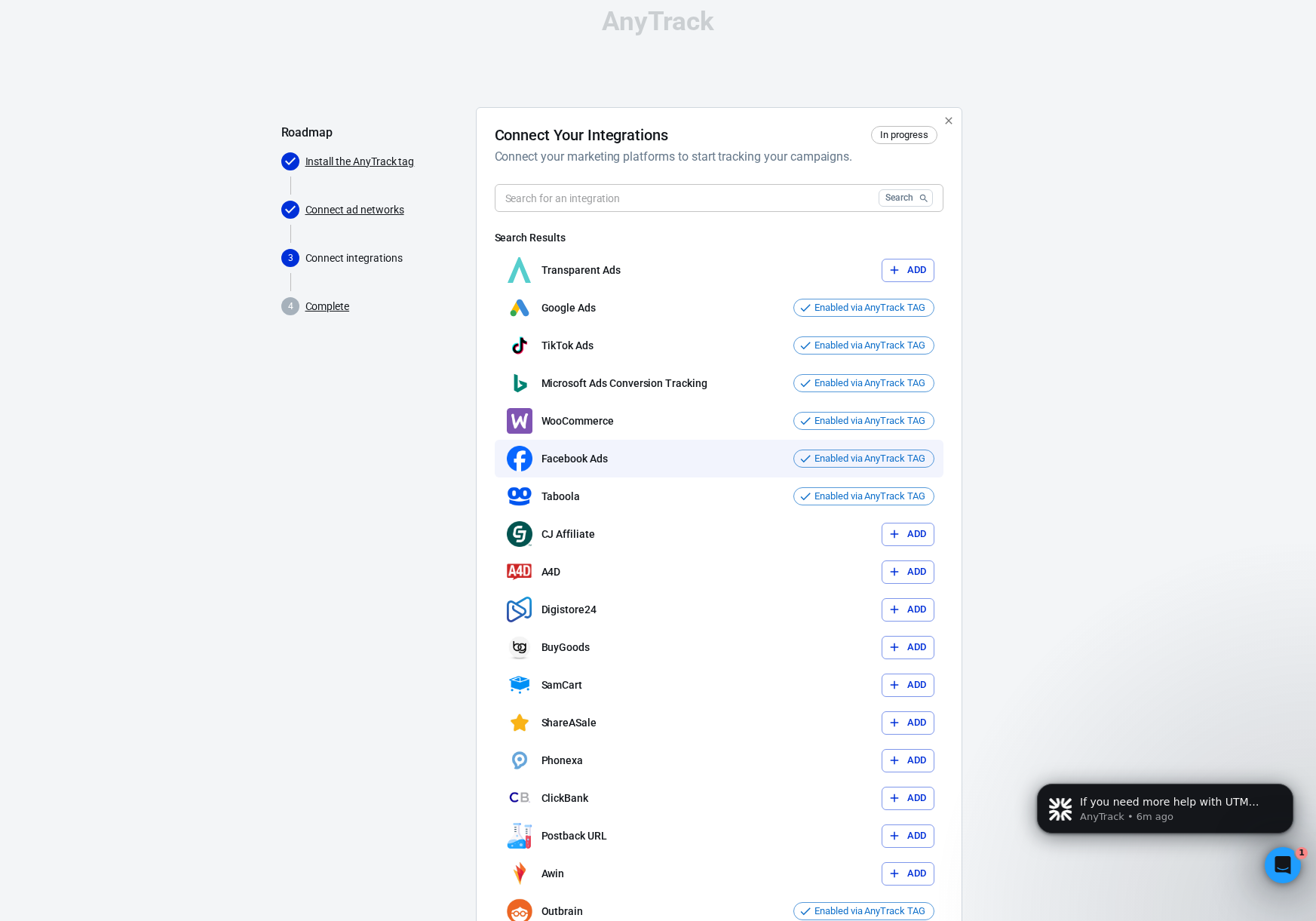
click at [702, 452] on div "Facebook Ads Enabled via AnyTrack TAG" at bounding box center [719, 458] width 448 height 38
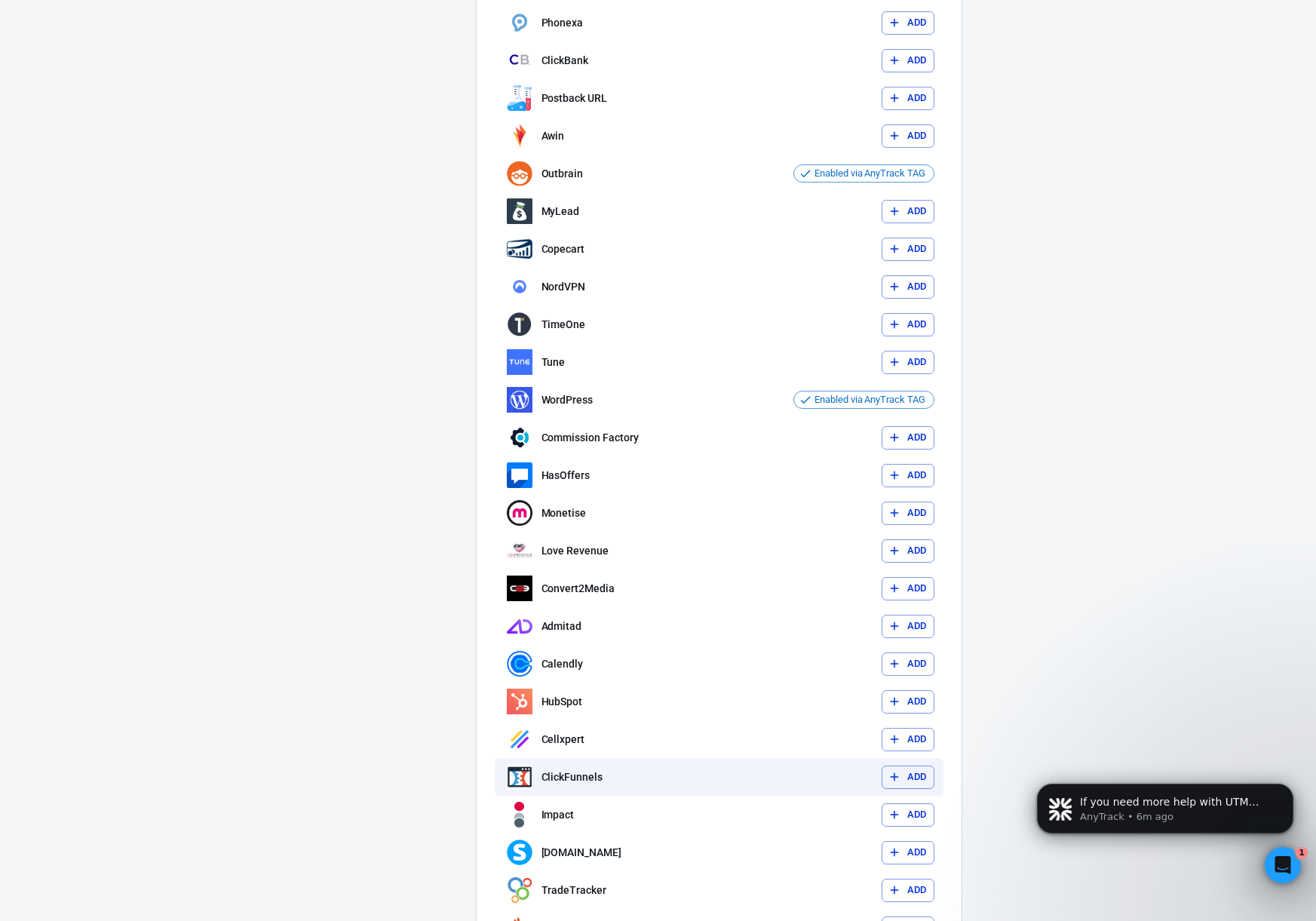
scroll to position [957, 0]
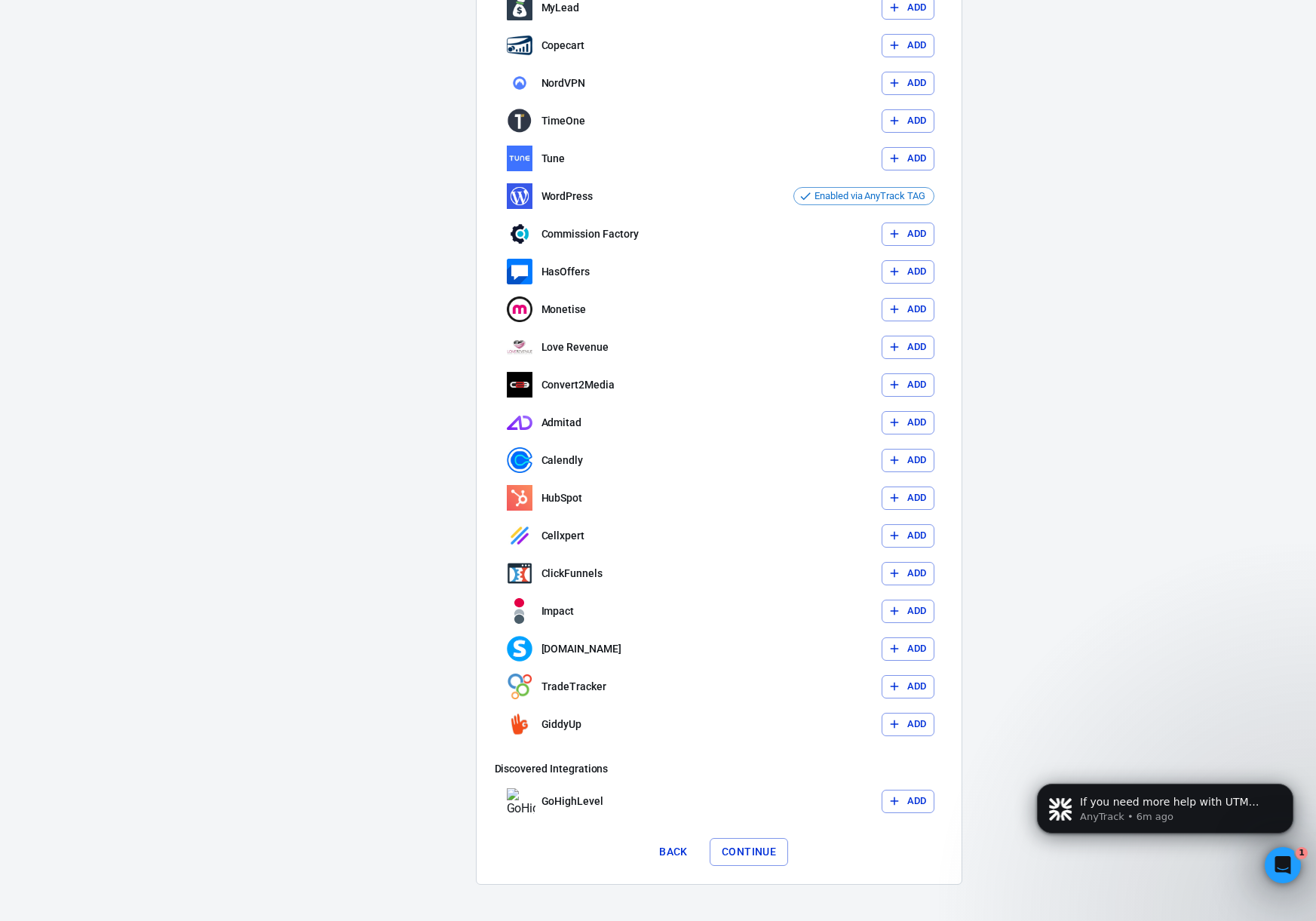
click at [745, 847] on button "Continue" at bounding box center [749, 851] width 78 height 27
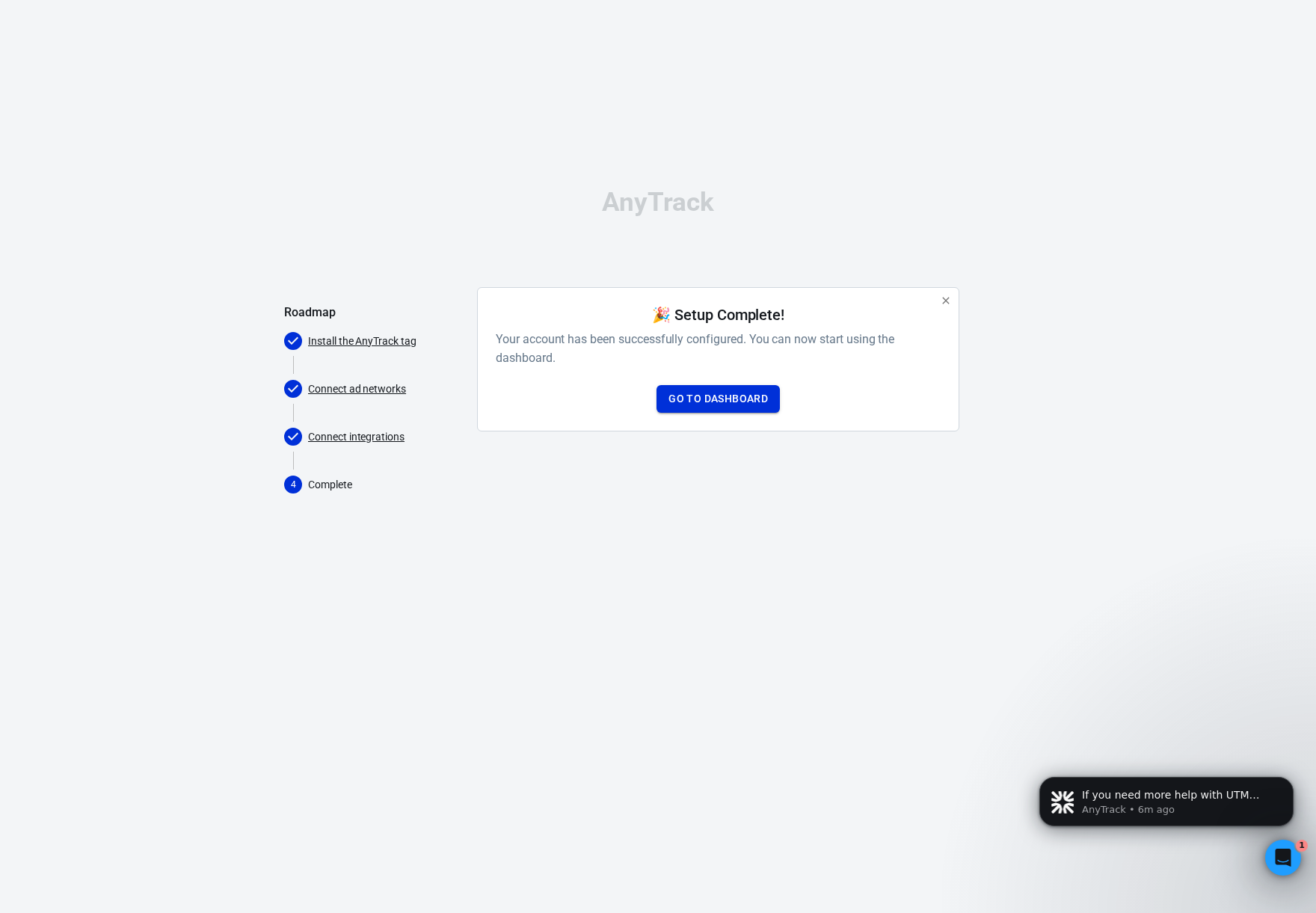
click at [689, 394] on link "Go to Dashboard" at bounding box center [718, 398] width 123 height 27
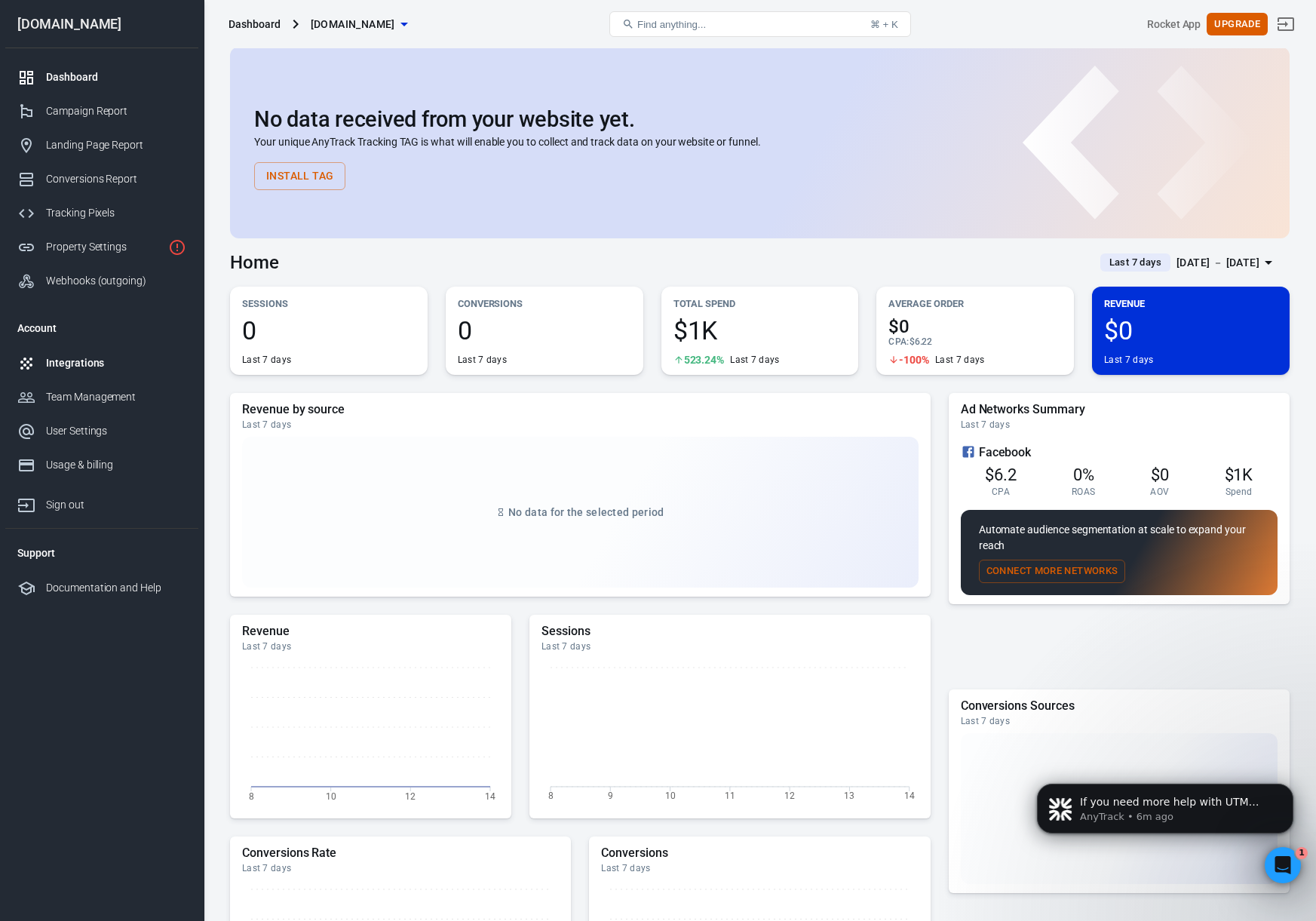
scroll to position [3, 0]
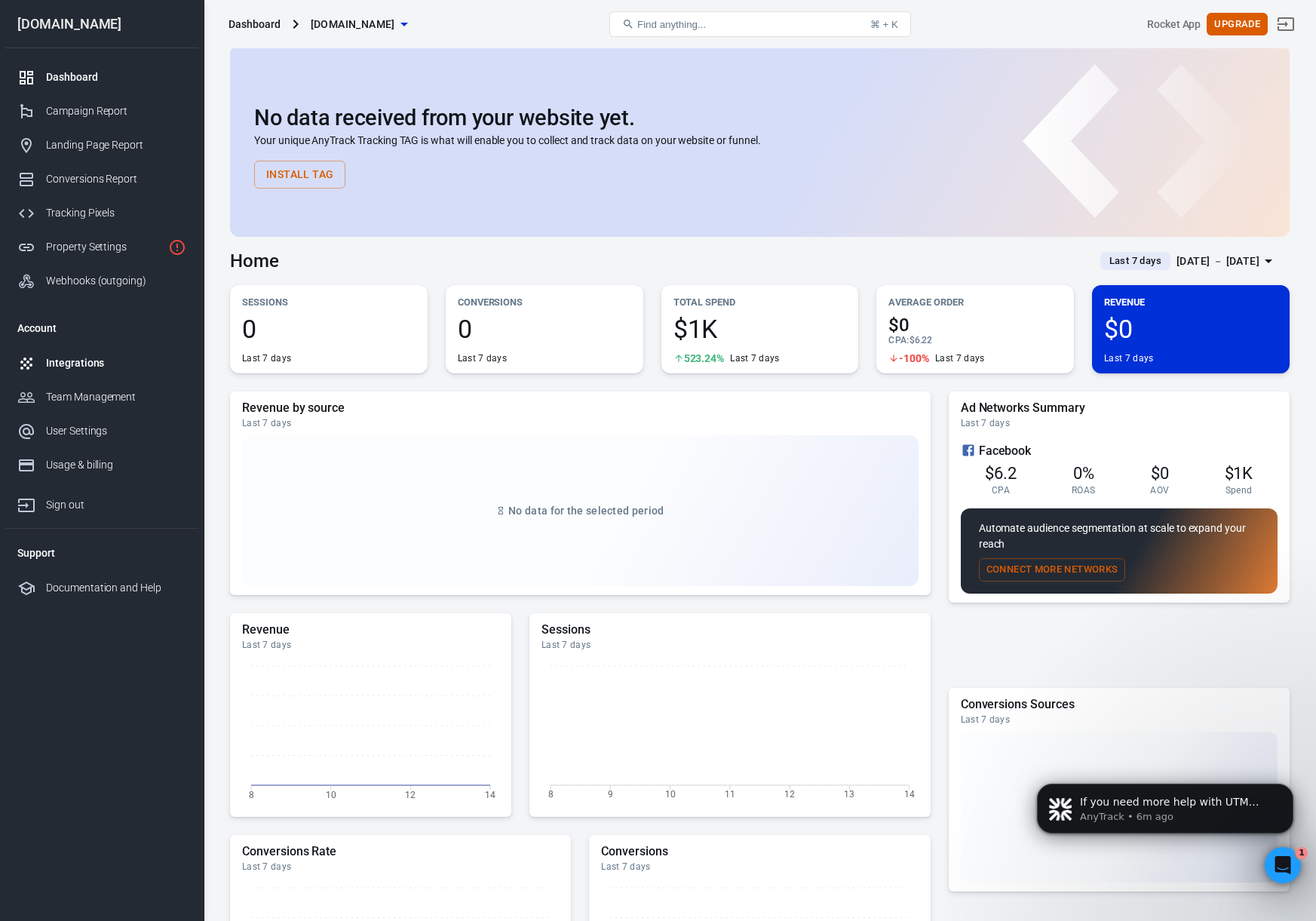
click at [56, 371] on div "Integrations" at bounding box center [116, 363] width 140 height 16
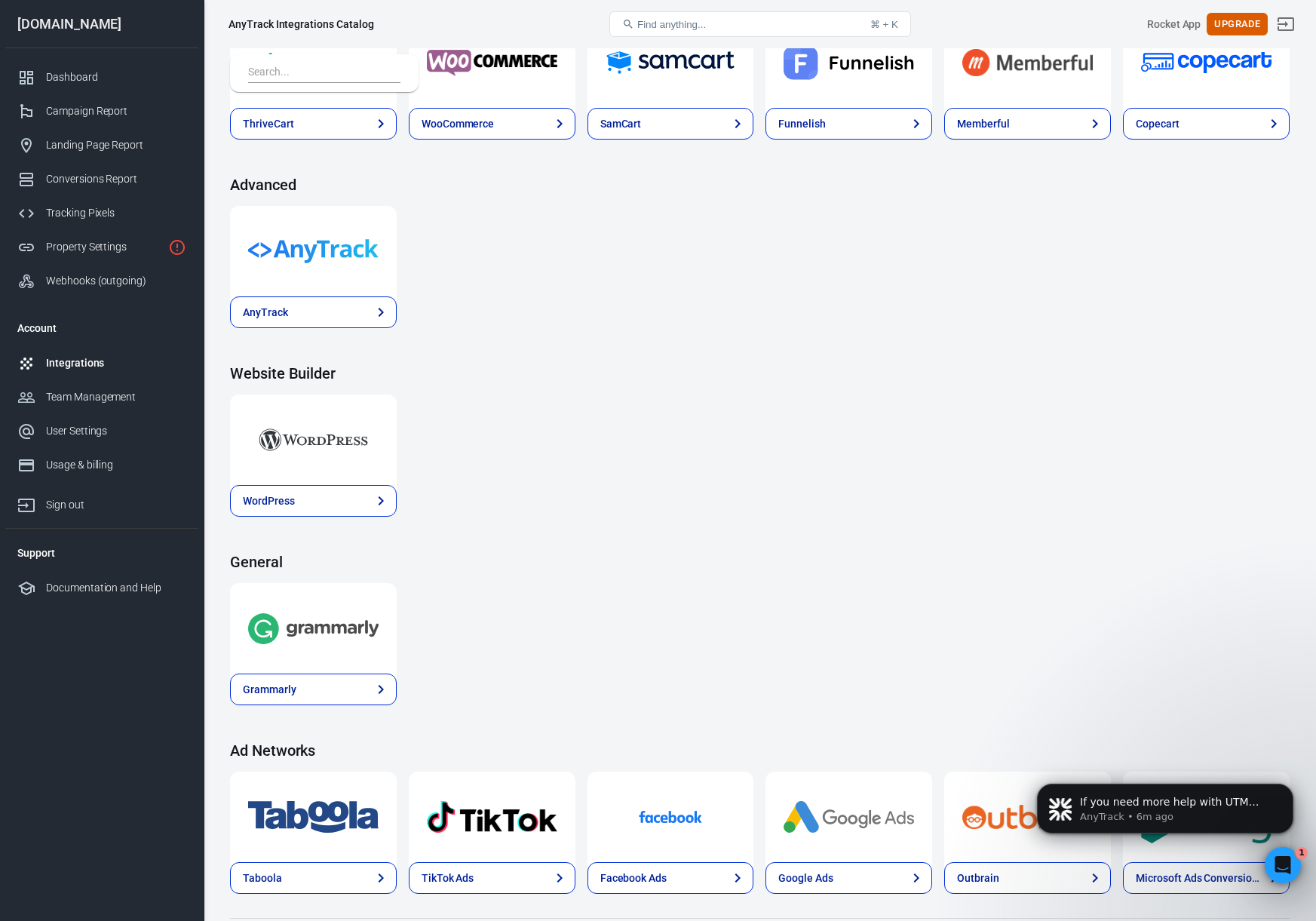
scroll to position [1361, 0]
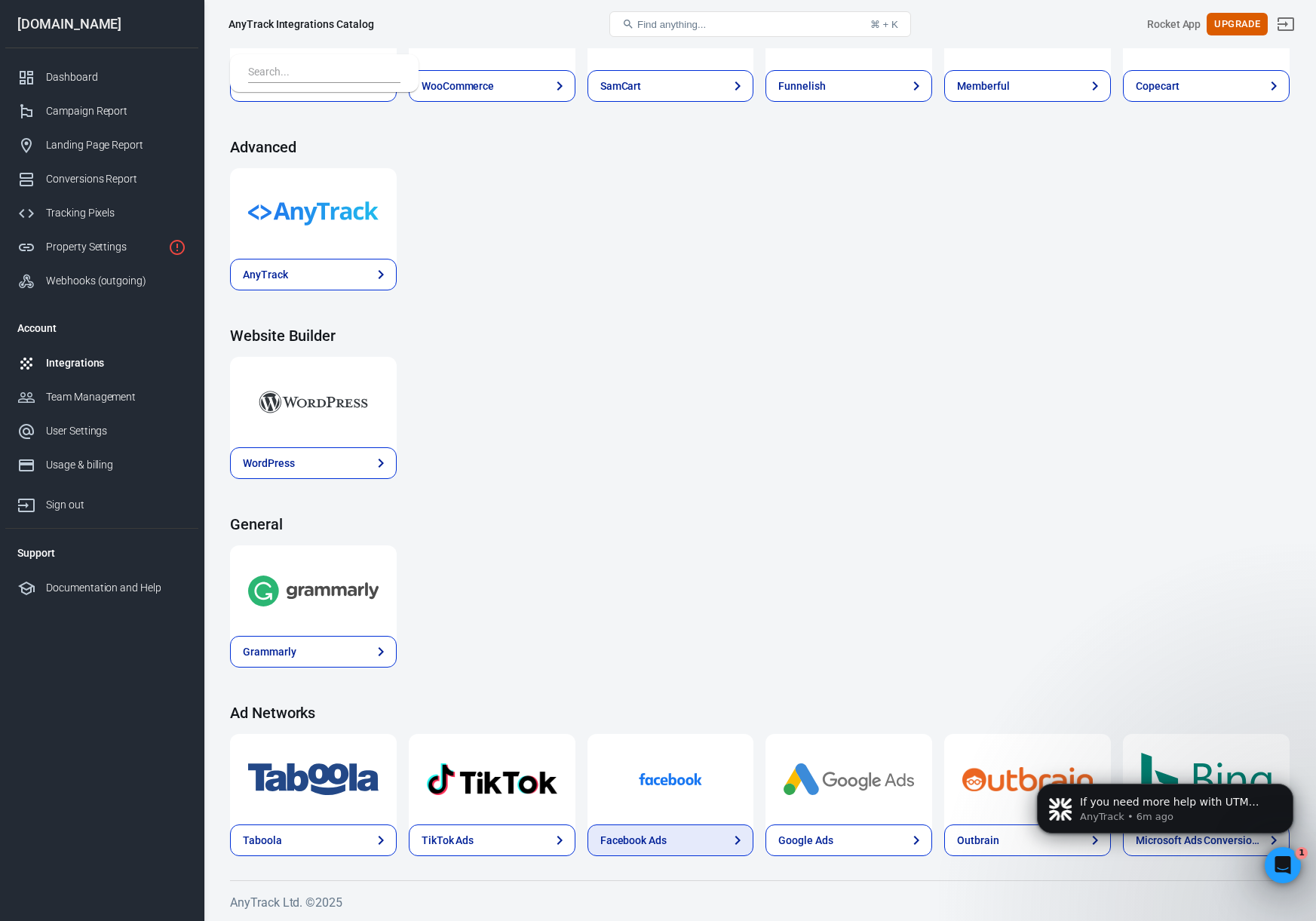
click at [686, 847] on link "Facebook Ads" at bounding box center [671, 840] width 167 height 32
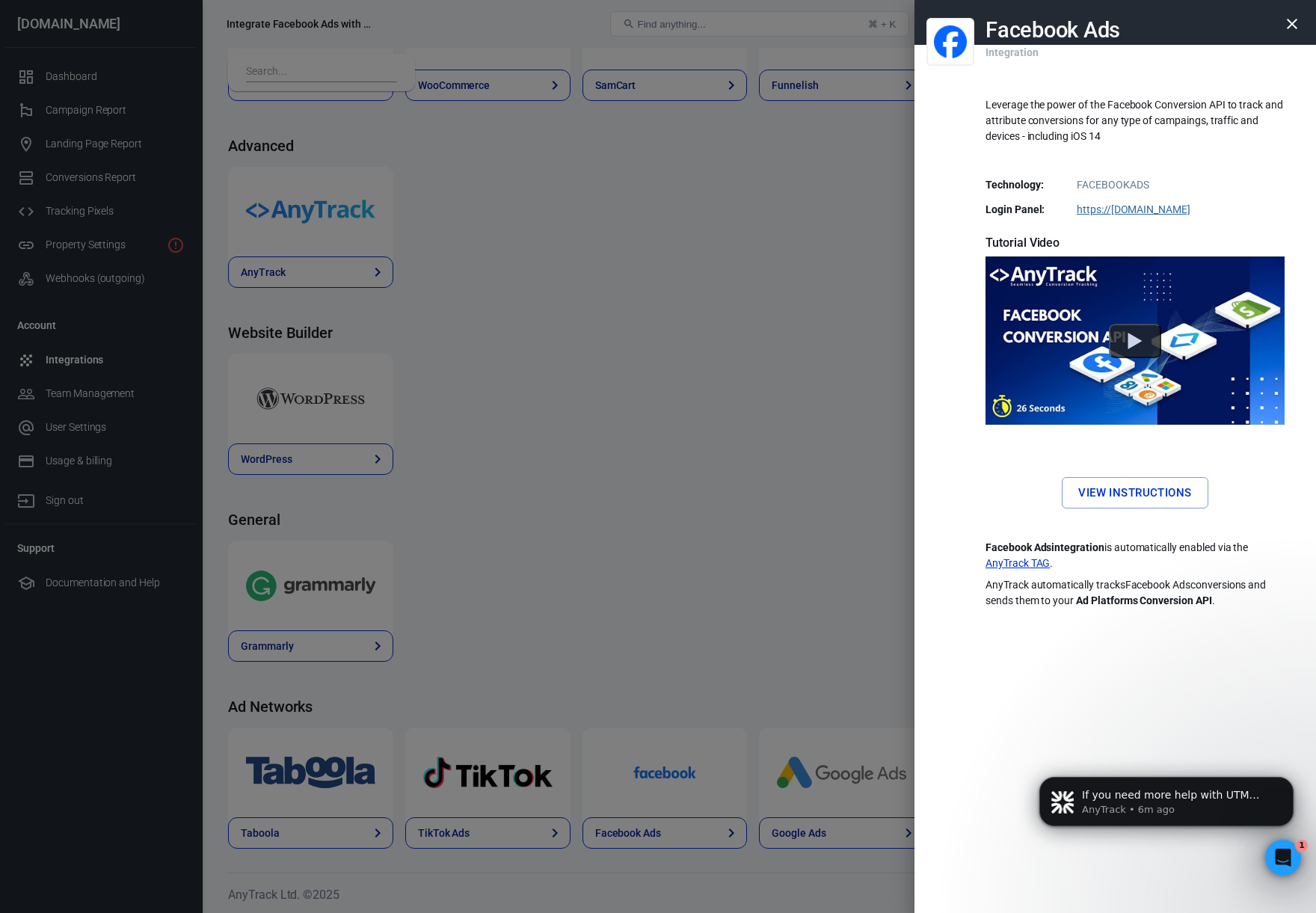
click at [1116, 497] on link "View Instructions" at bounding box center [1135, 493] width 146 height 32
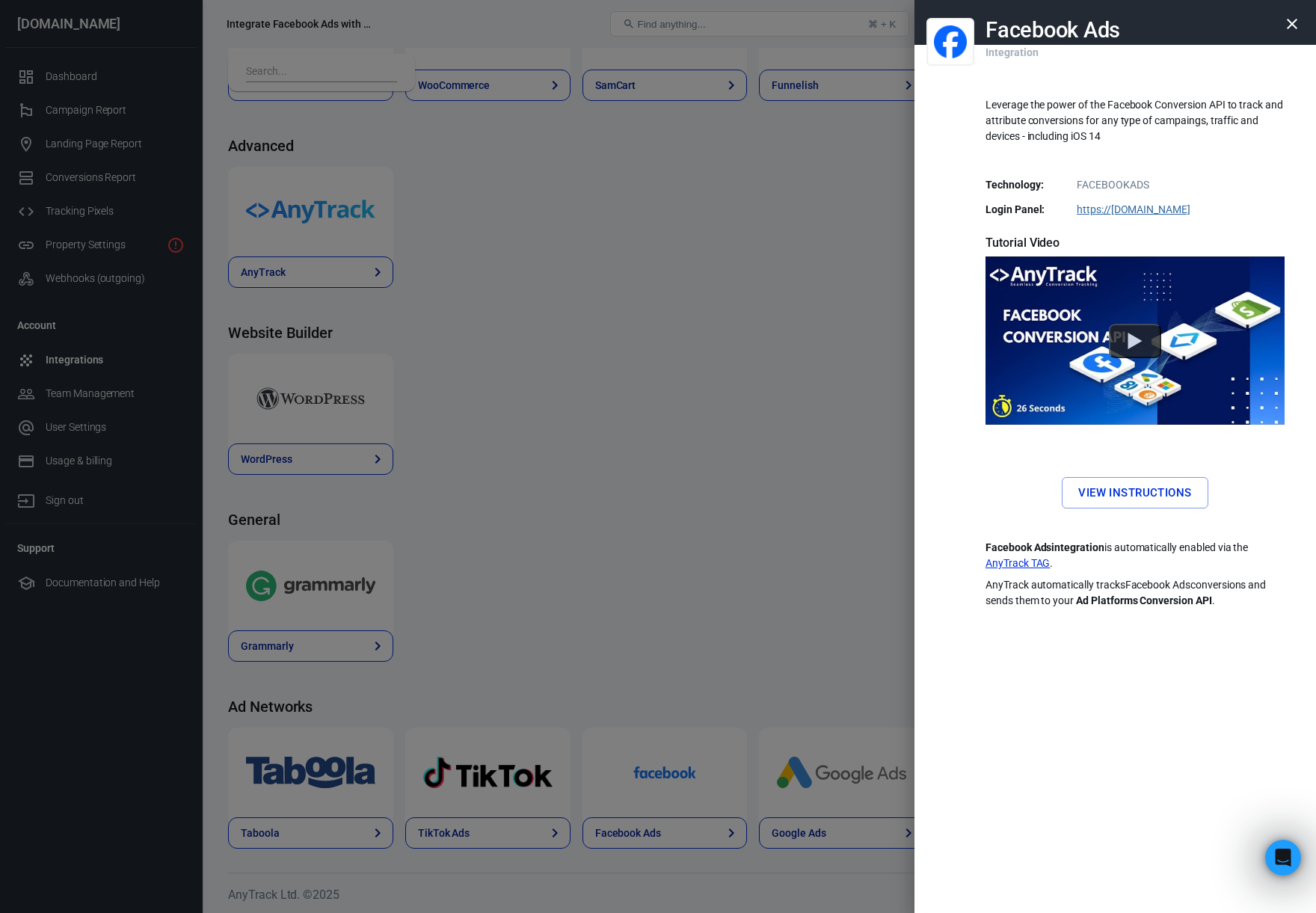
click at [1101, 488] on link "View Instructions" at bounding box center [1135, 493] width 146 height 32
click at [724, 494] on div at bounding box center [658, 456] width 1316 height 913
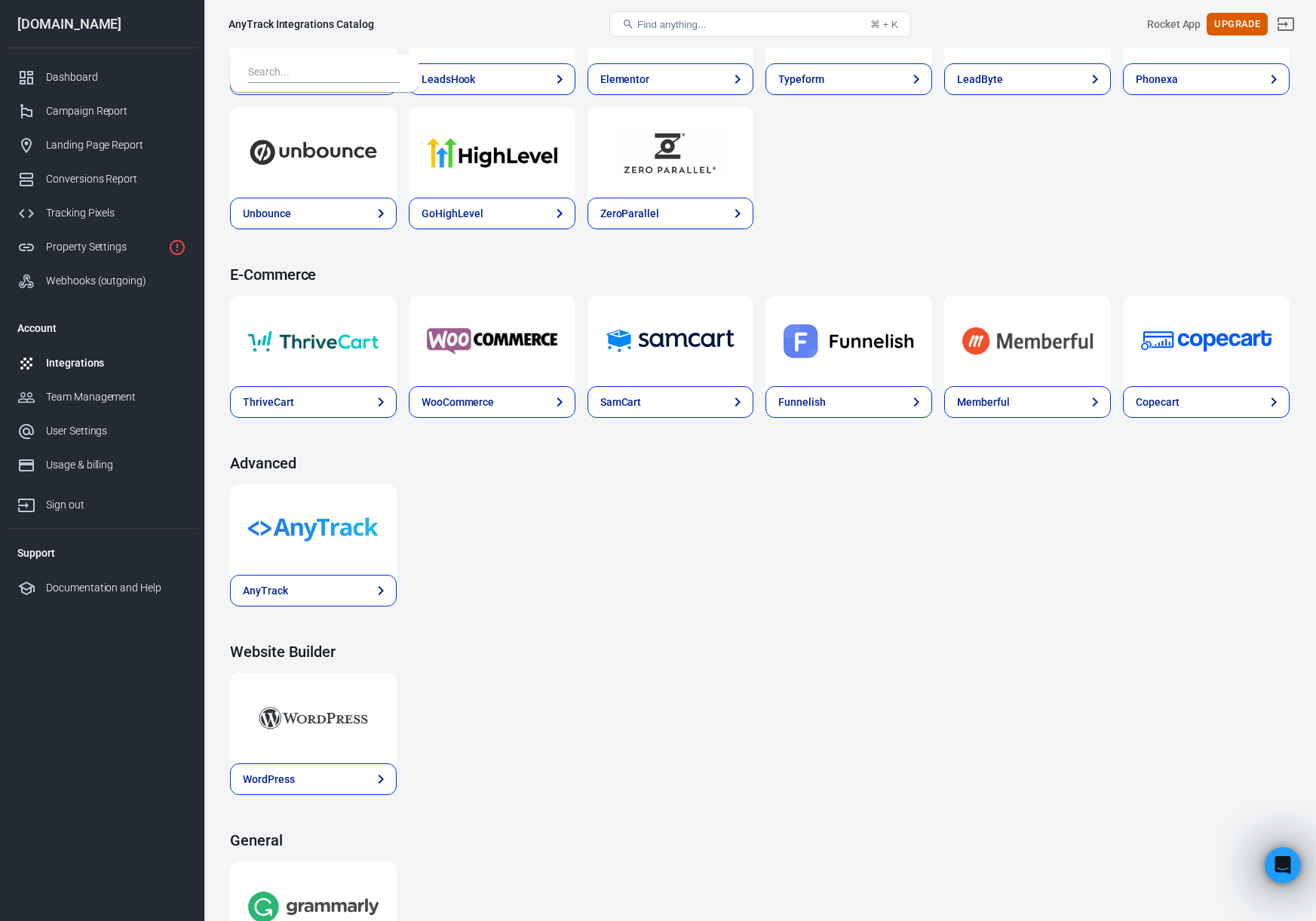
scroll to position [1361, 0]
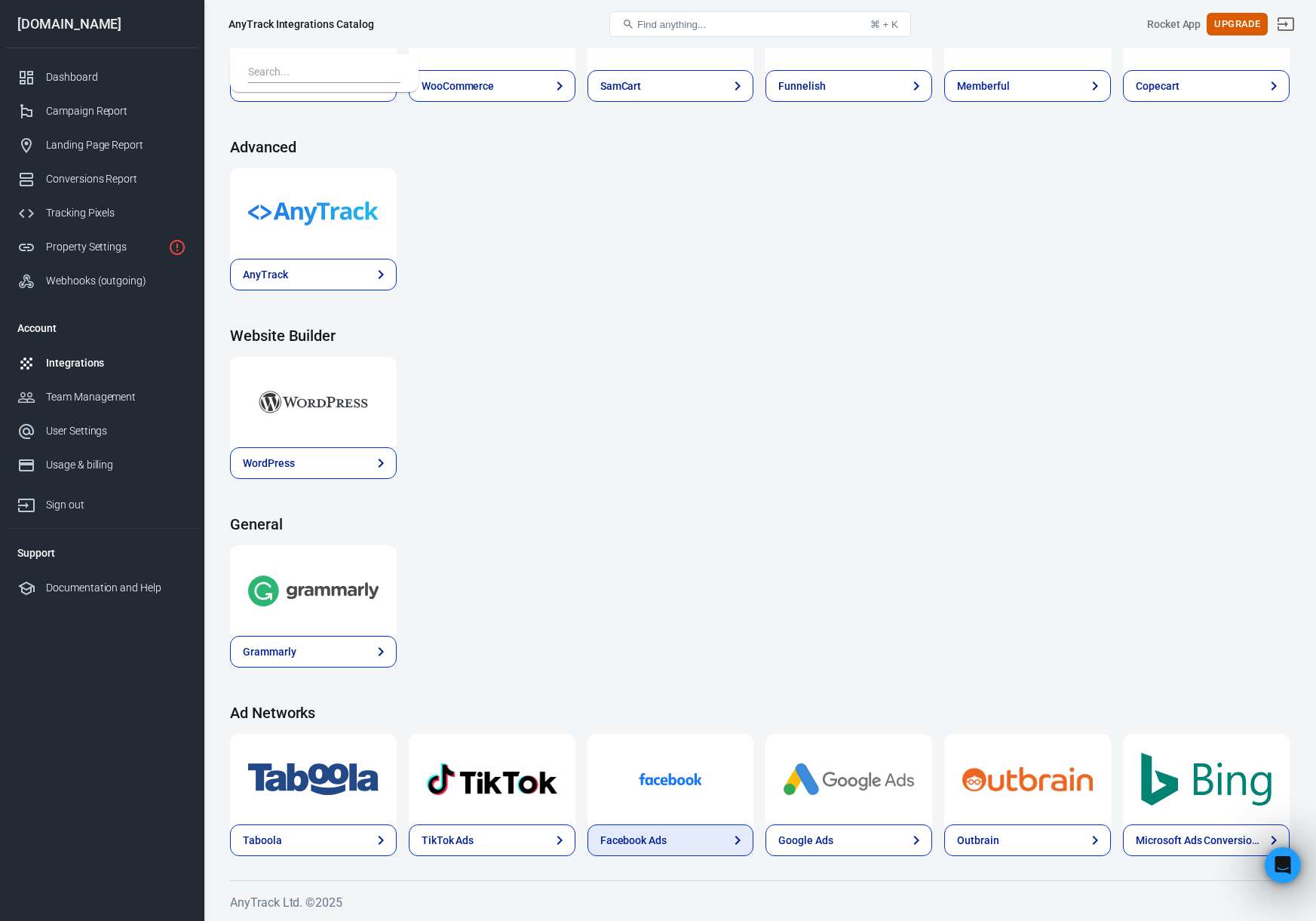
click at [723, 837] on link "Facebook Ads" at bounding box center [671, 840] width 167 height 32
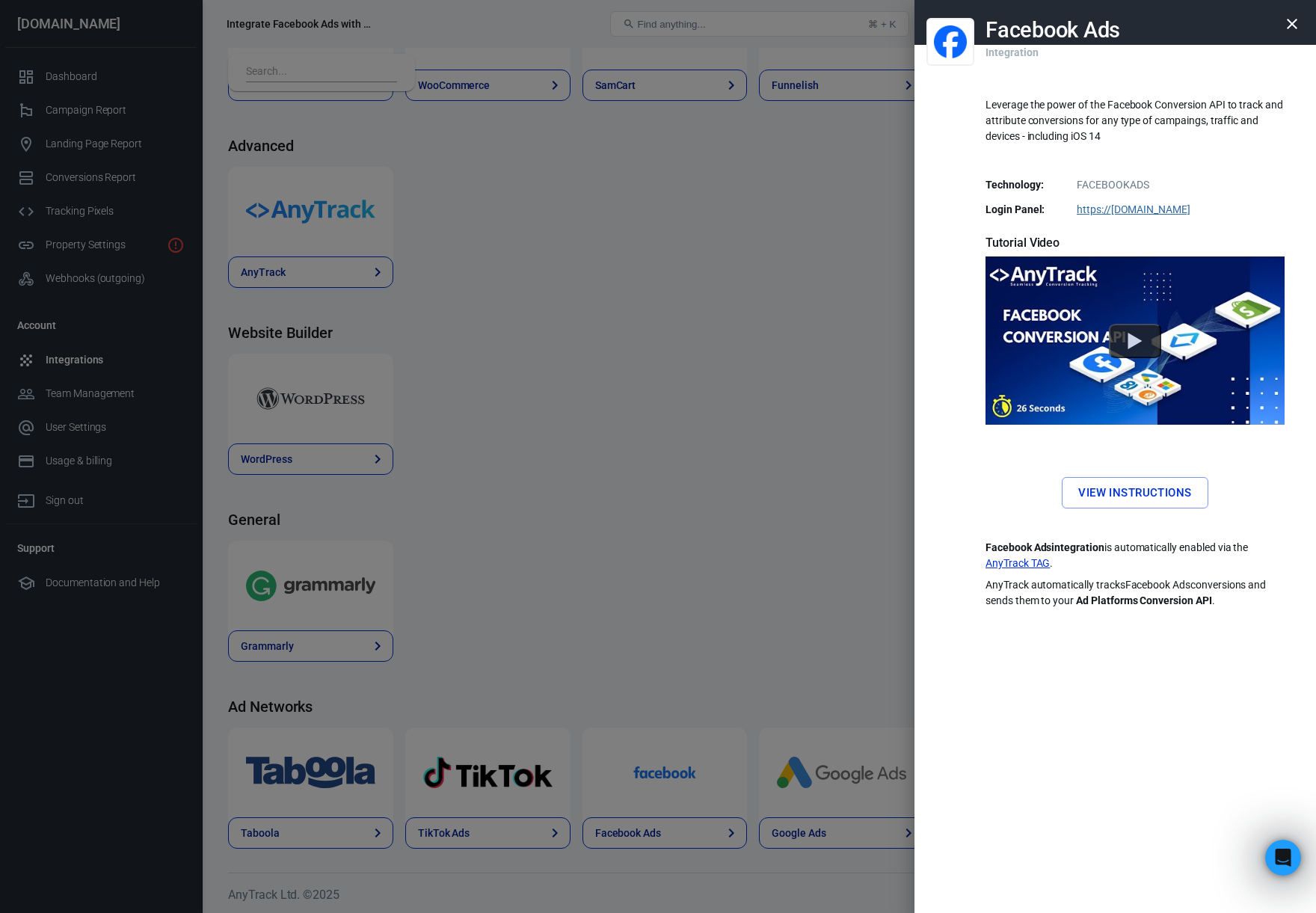
drag, startPoint x: 517, startPoint y: 550, endPoint x: 509, endPoint y: 549, distance: 8.1
click at [509, 549] on div at bounding box center [658, 456] width 1316 height 913
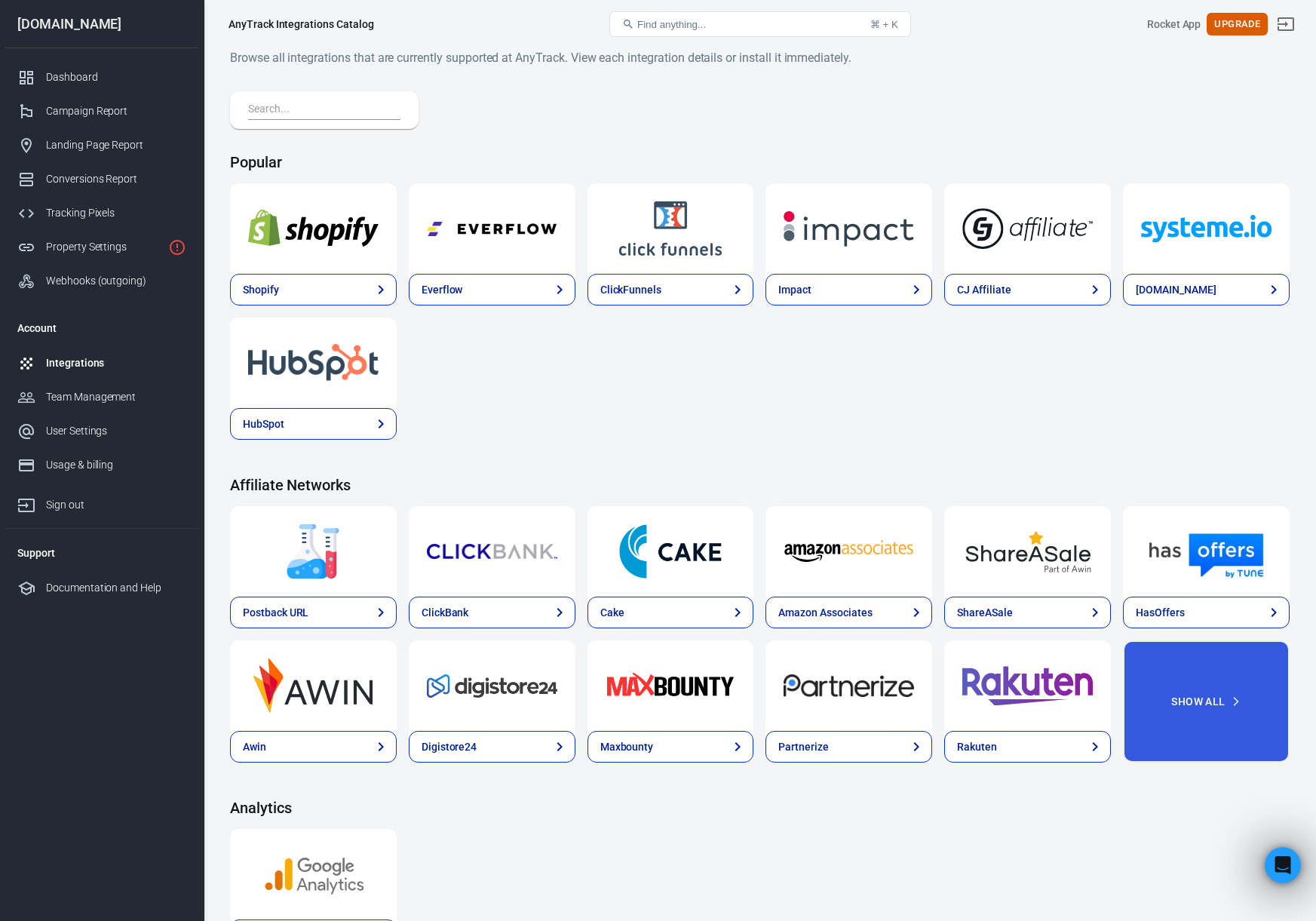
click at [320, 101] on input "text" at bounding box center [321, 110] width 146 height 20
click at [93, 246] on div "Property Settings" at bounding box center [104, 247] width 116 height 16
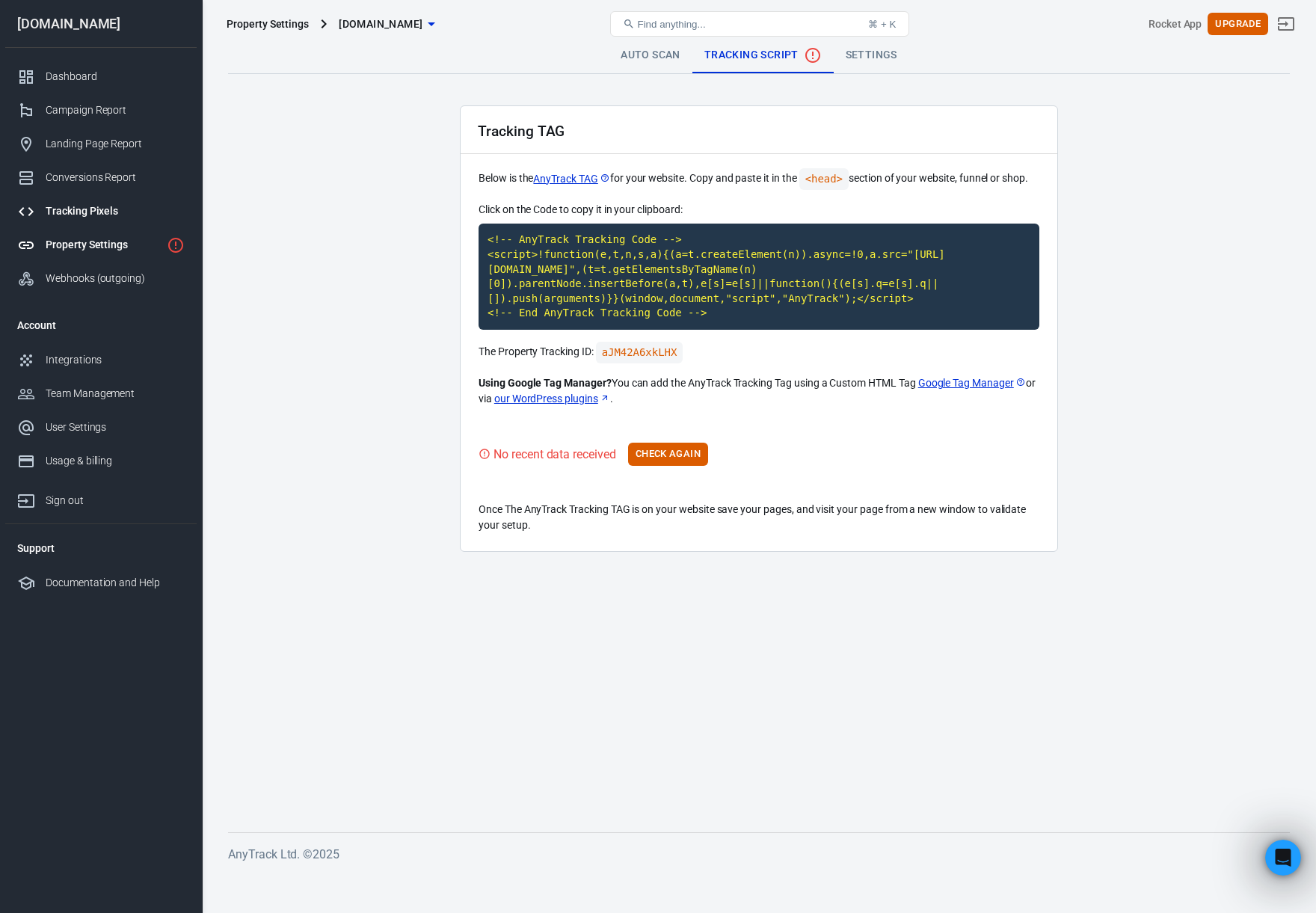
click at [91, 210] on div "Tracking Pixels" at bounding box center [115, 211] width 139 height 16
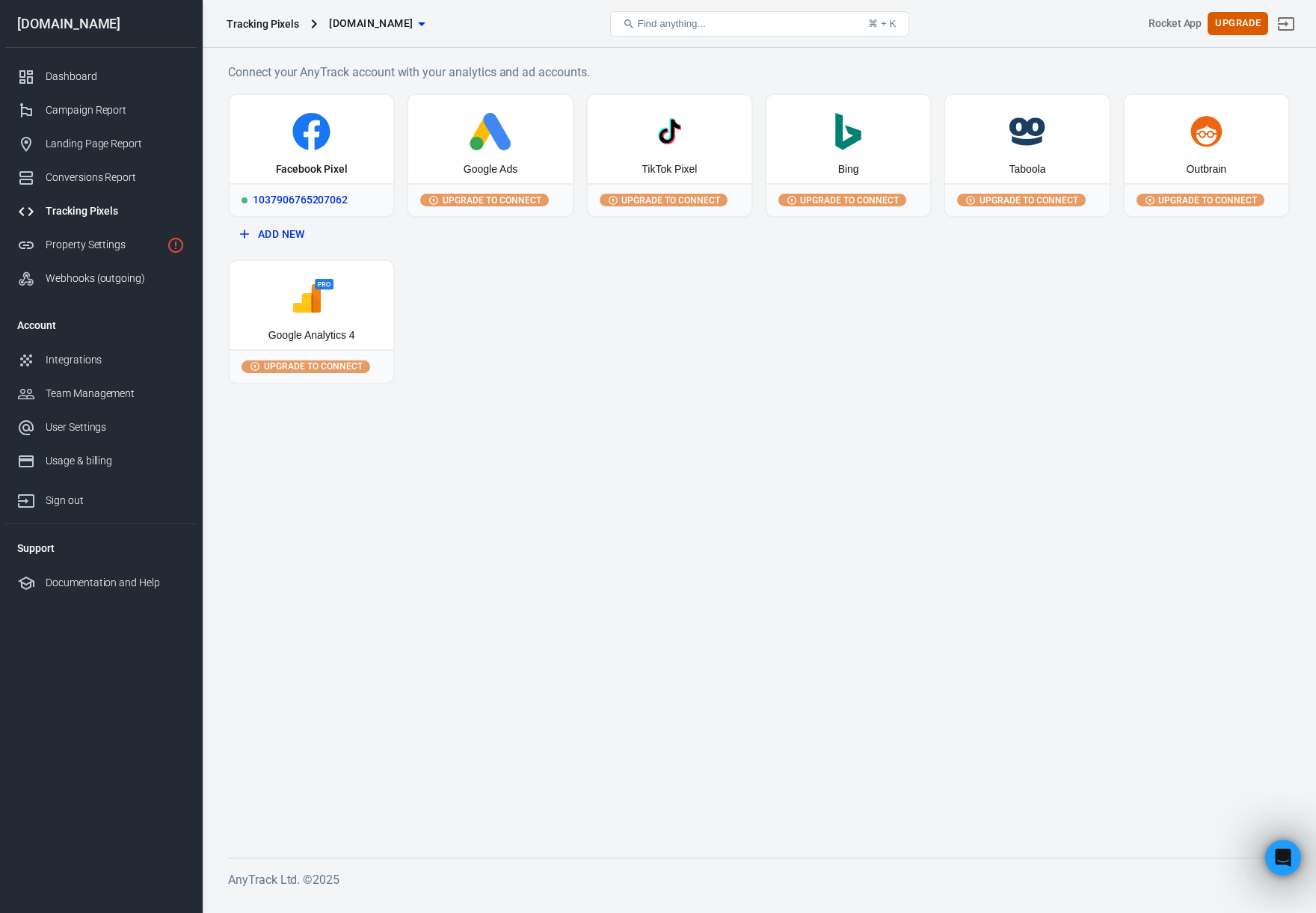
click at [277, 156] on div "Facebook Pixel" at bounding box center [311, 139] width 164 height 88
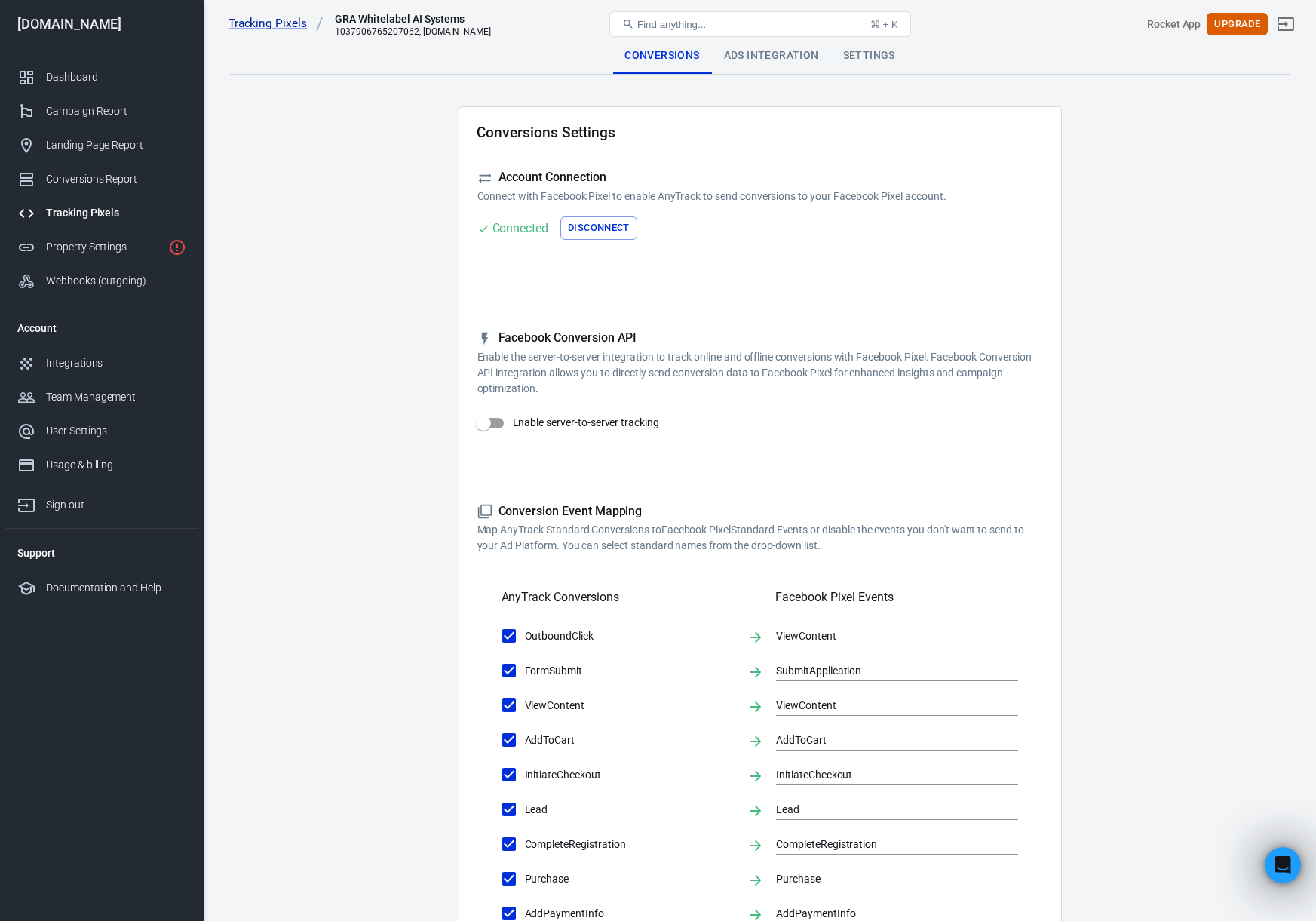
click at [786, 37] on div "Find anything... ⌘ + K" at bounding box center [760, 24] width 354 height 36
click at [780, 49] on div "Ads Integration" at bounding box center [771, 56] width 119 height 36
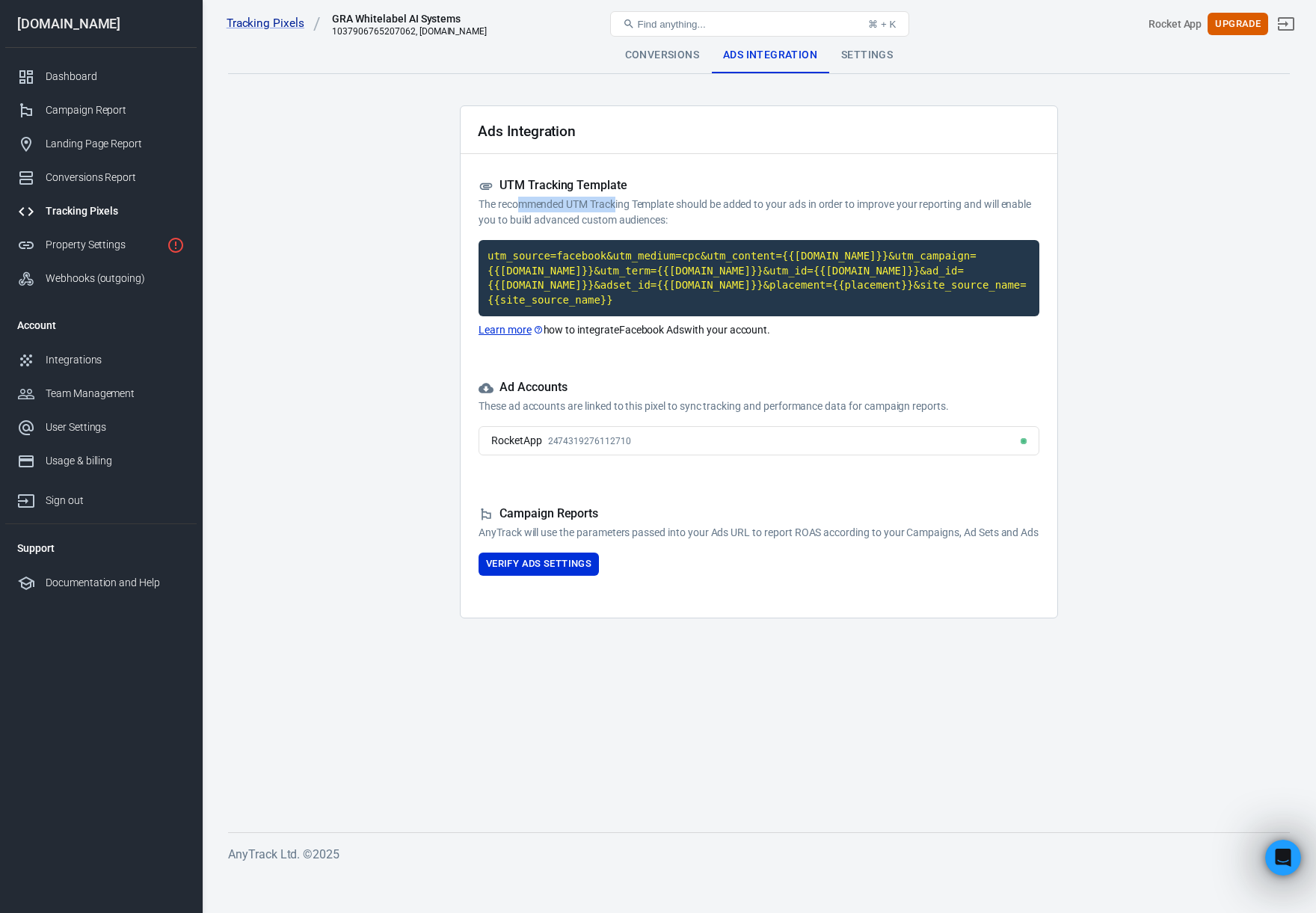
drag, startPoint x: 518, startPoint y: 202, endPoint x: 617, endPoint y: 199, distance: 99.0
click at [617, 199] on p "The recommended UTM Tracking Template should be added to your ads in order to i…" at bounding box center [759, 213] width 561 height 32
drag, startPoint x: 784, startPoint y: 202, endPoint x: 965, endPoint y: 215, distance: 181.5
click at [965, 215] on p "The recommended UTM Tracking Template should be added to your ads in order to i…" at bounding box center [759, 213] width 561 height 32
click at [1185, 326] on main "Conversions Ads Integration Settings Ads Integration UTM Tracking Template The …" at bounding box center [759, 423] width 1062 height 771
